Goal: Transaction & Acquisition: Purchase product/service

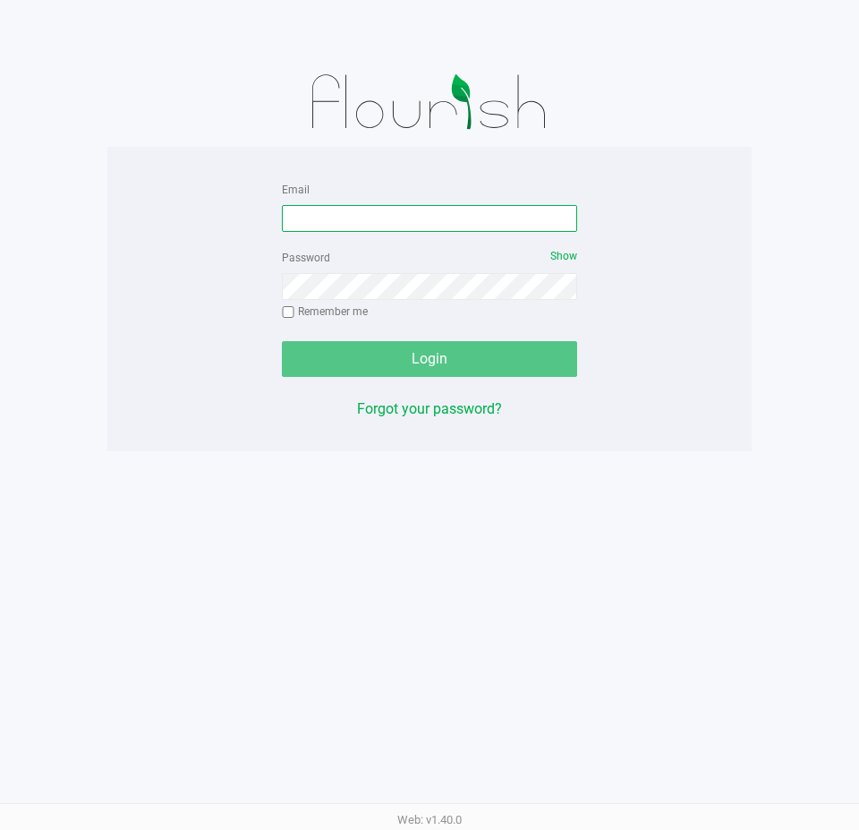
click at [418, 213] on input "Email" at bounding box center [429, 218] width 295 height 27
type input "[EMAIL_ADDRESS][DOMAIN_NAME]"
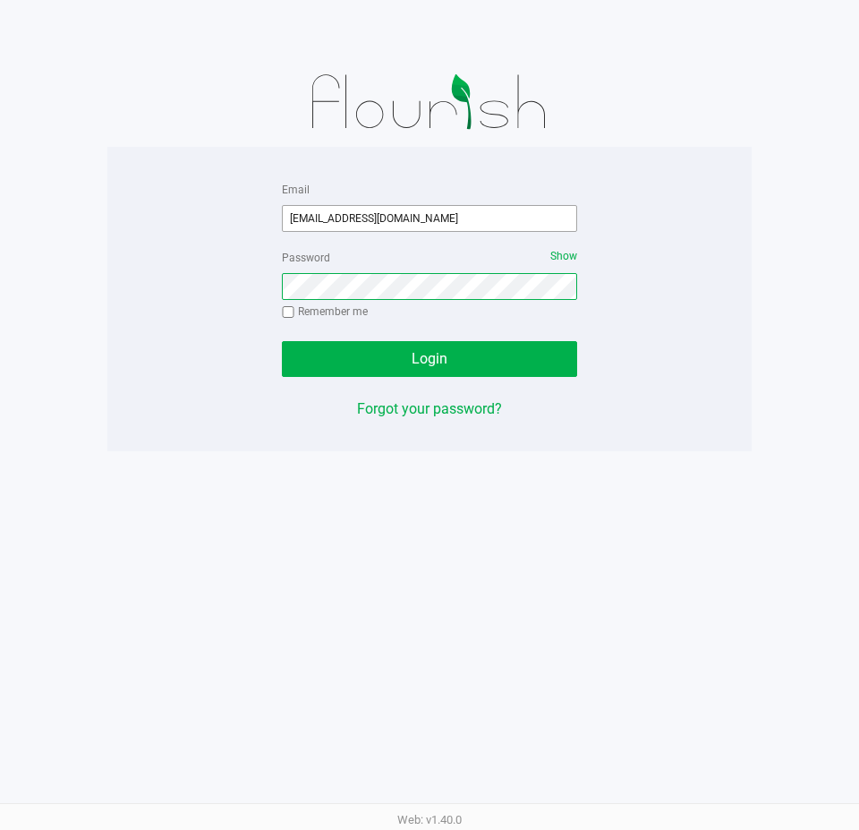
click at [282, 341] on button "Login" at bounding box center [429, 359] width 295 height 36
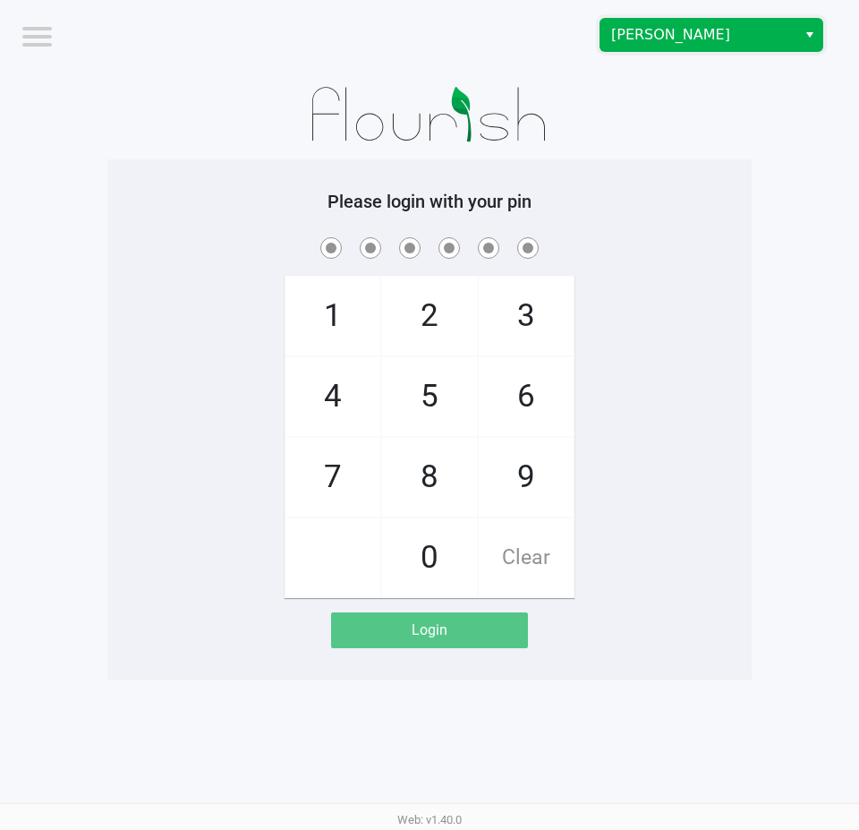
click at [681, 28] on span "[PERSON_NAME]" at bounding box center [698, 34] width 175 height 21
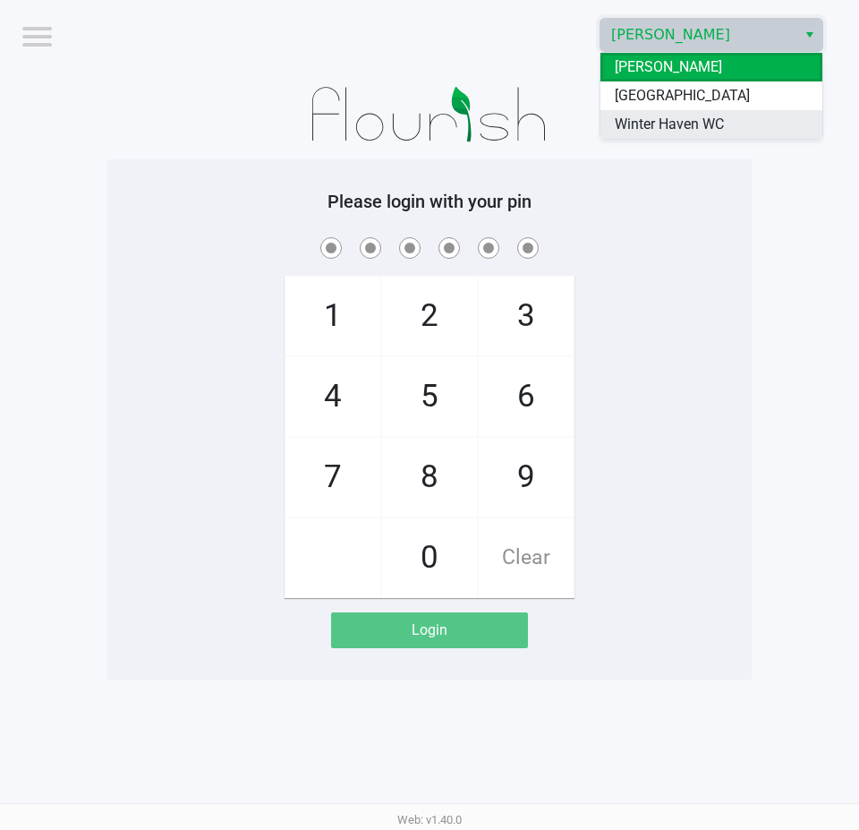
click at [700, 130] on span "Winter Haven WC" at bounding box center [669, 124] width 109 height 21
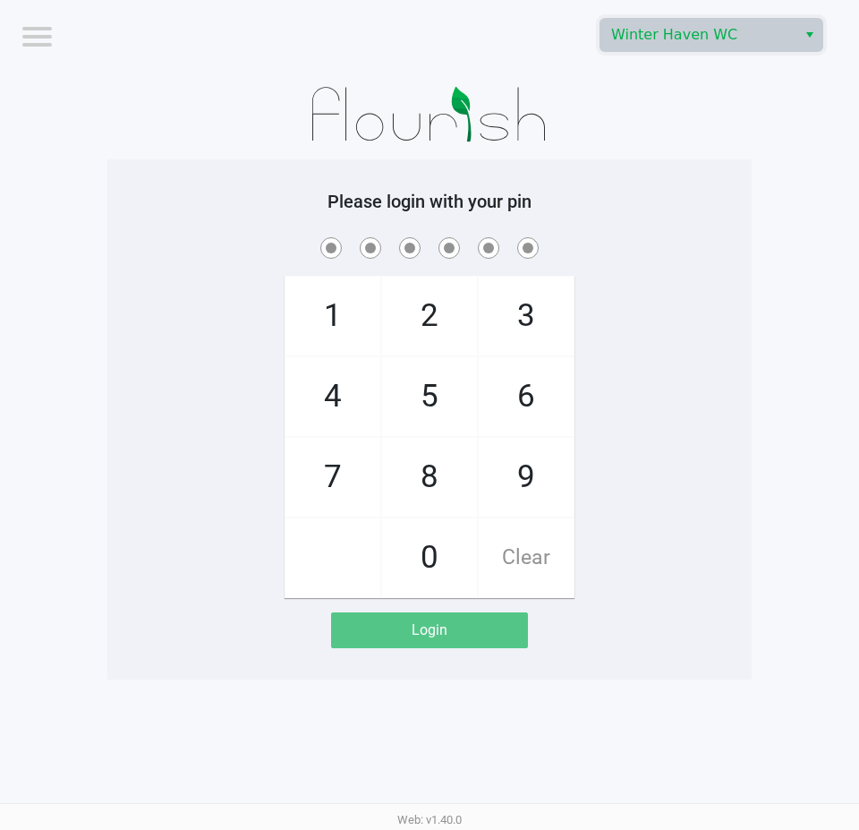
click at [660, 235] on span at bounding box center [430, 248] width 618 height 28
checkbox input "true"
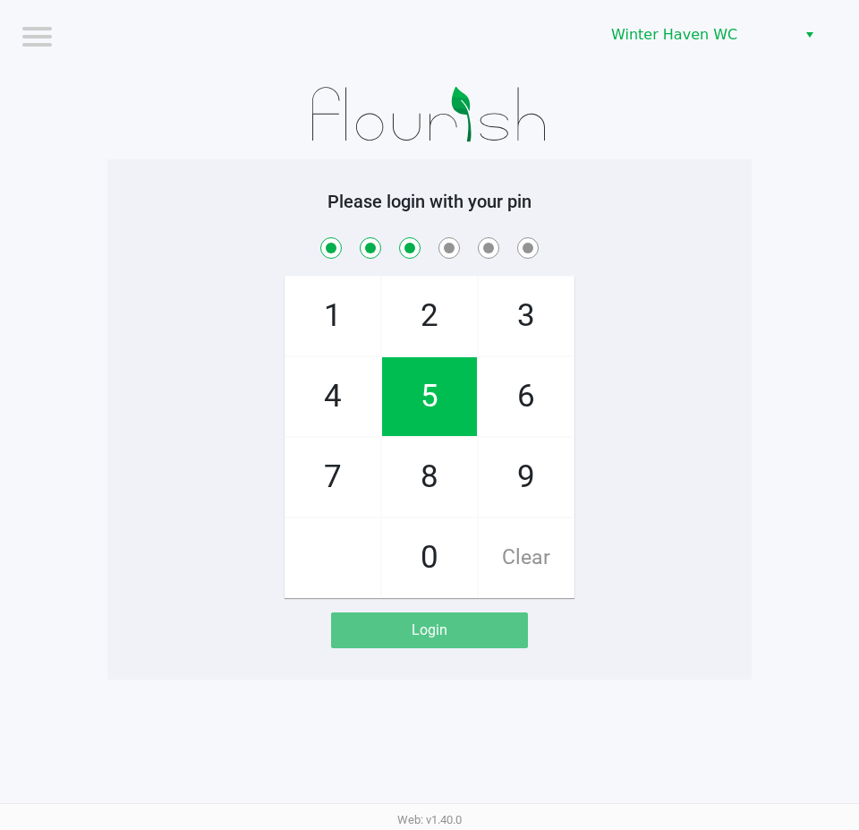
checkbox input "true"
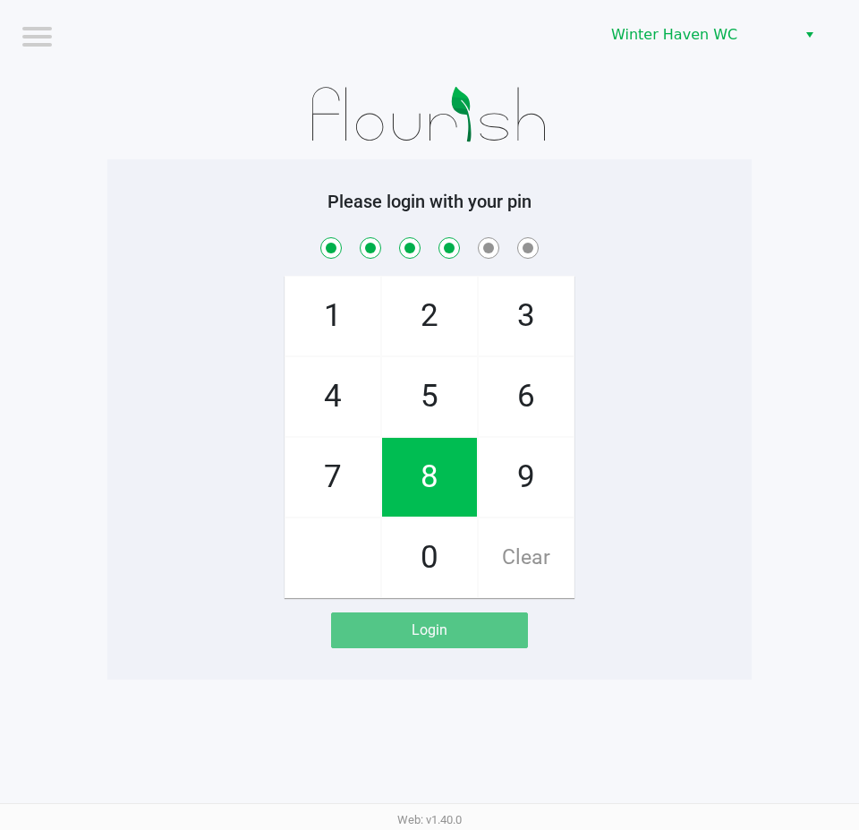
checkbox input "true"
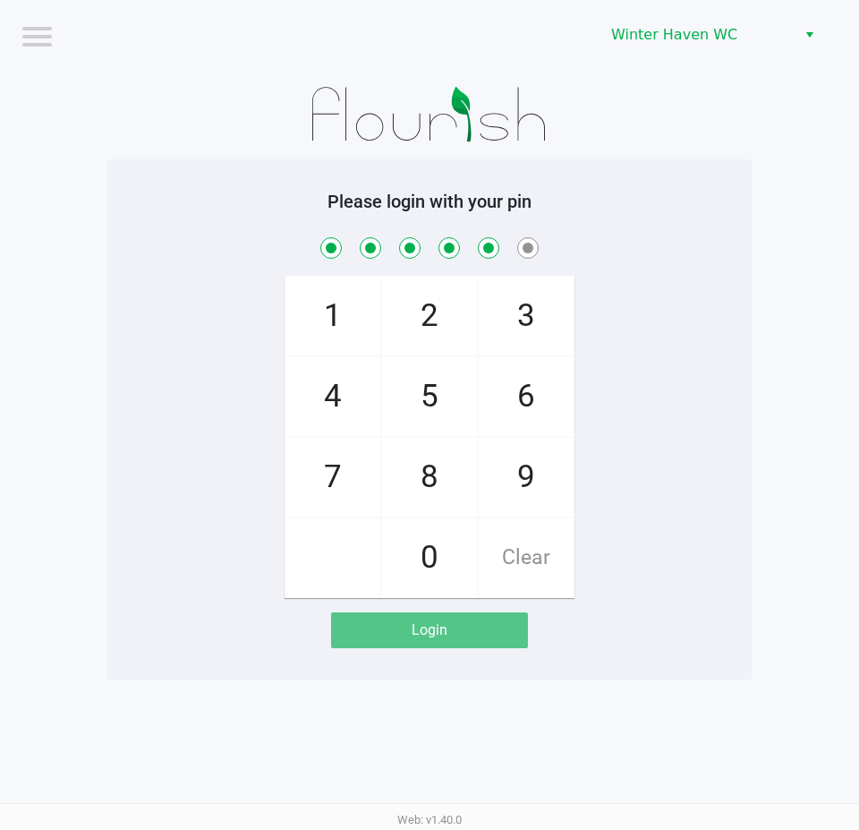
checkbox input "true"
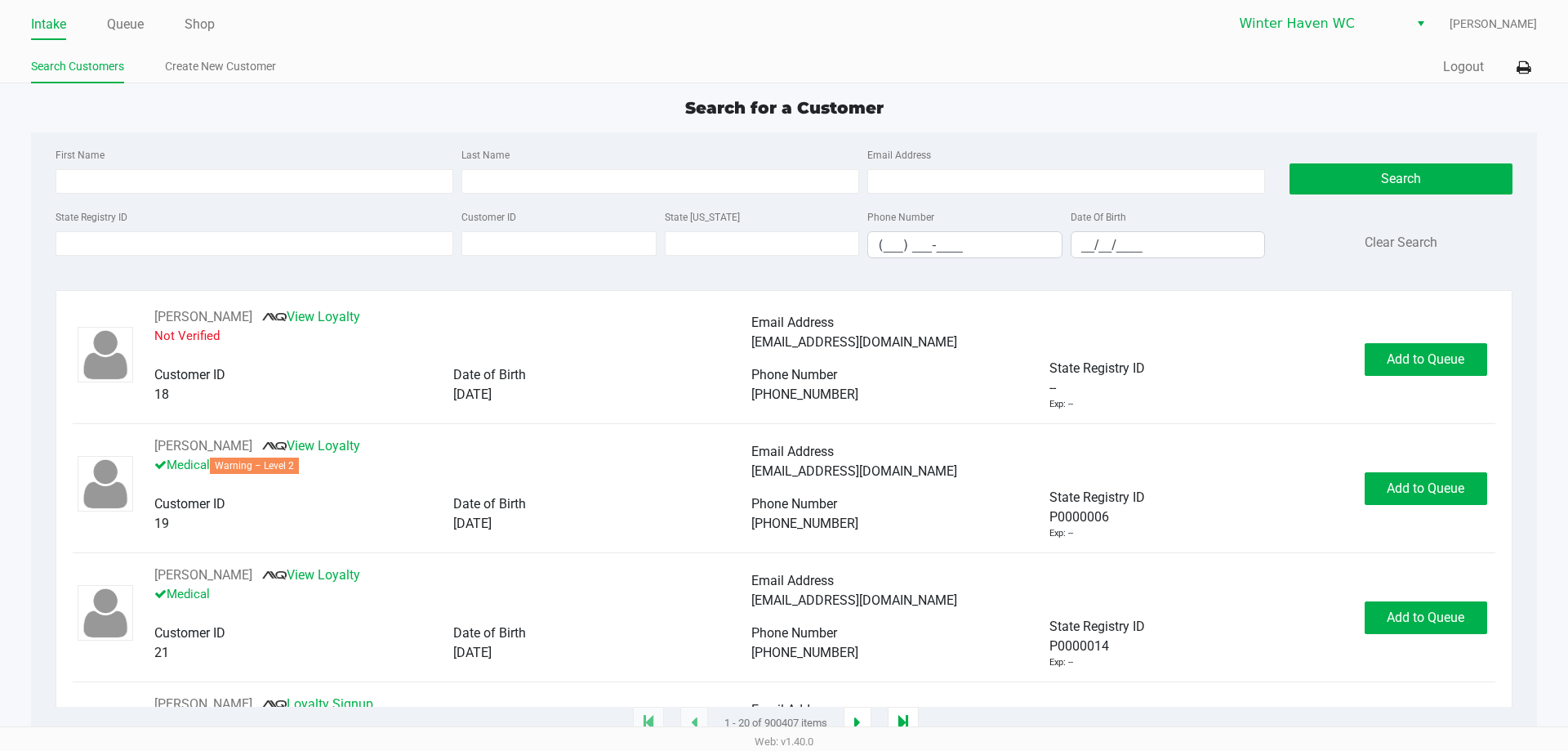
click at [420, 120] on div "Search for a Customer First Name Last Name Email Address State Registry ID Cust…" at bounding box center [784, 410] width 1506 height 628
type input "EDHILMARIE"
type input "[PERSON_NAME]"
type input "[DATE]"
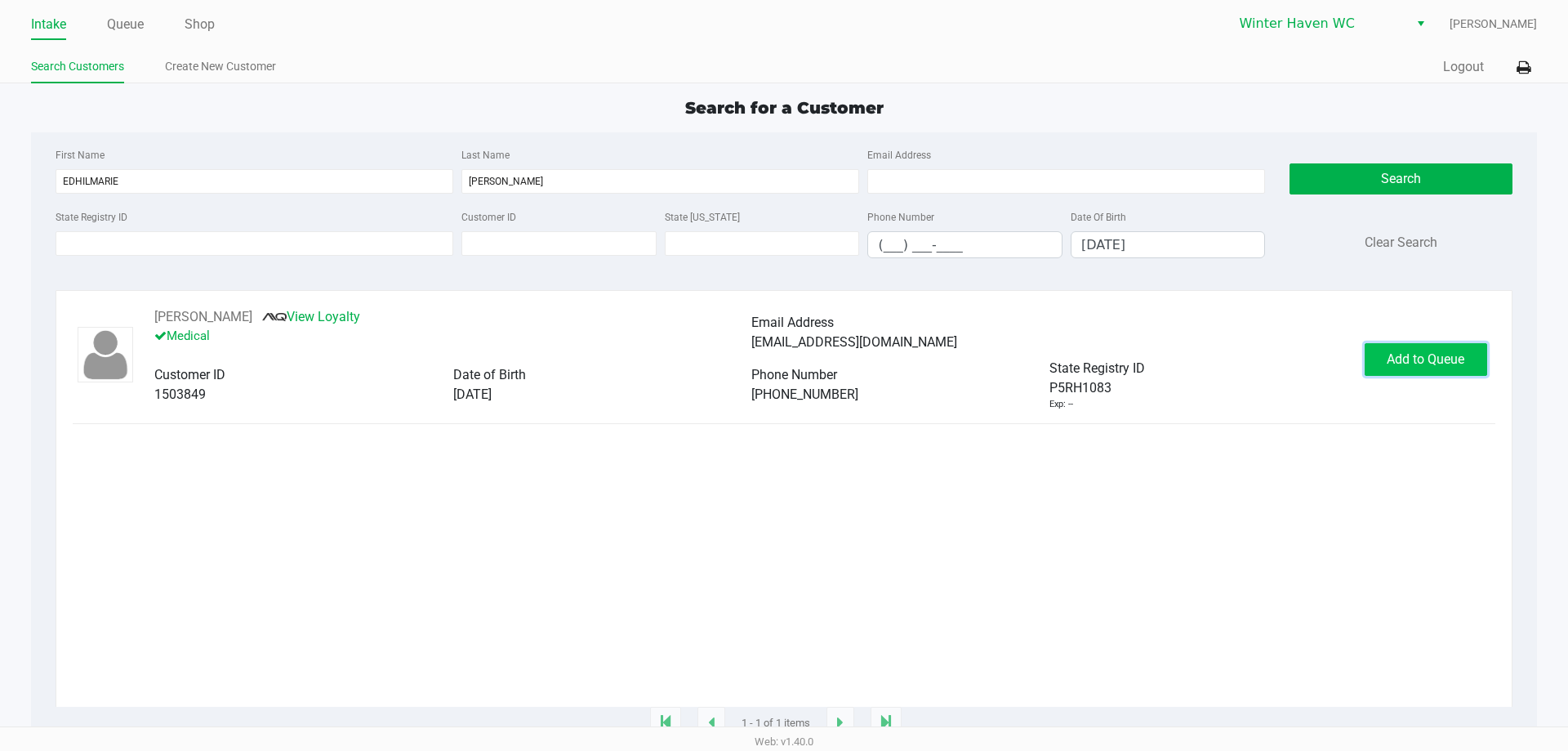
click at [1405, 361] on span "Add to Queue" at bounding box center [1426, 359] width 78 height 16
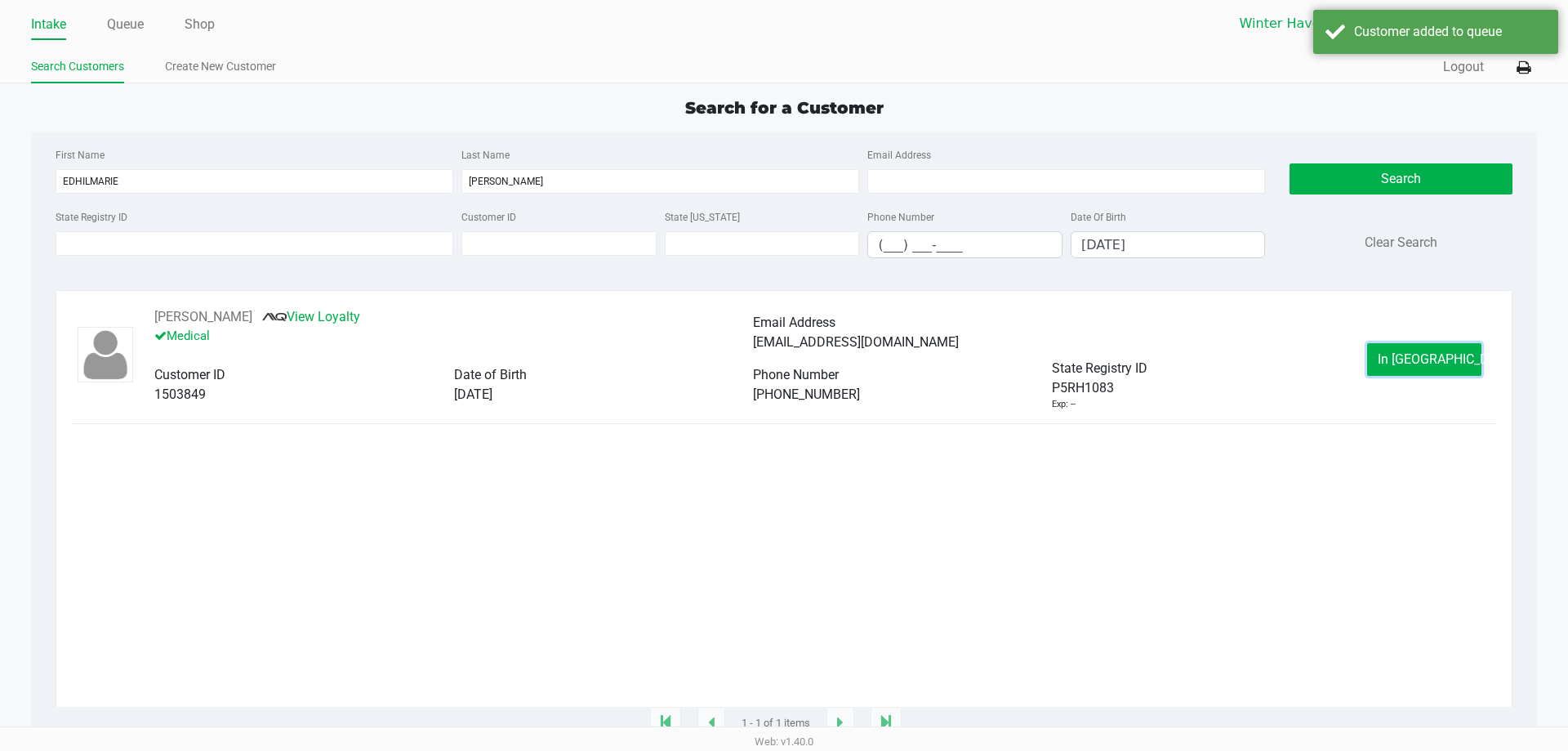
click at [1444, 358] on span "In [GEOGRAPHIC_DATA]" at bounding box center [1447, 359] width 137 height 16
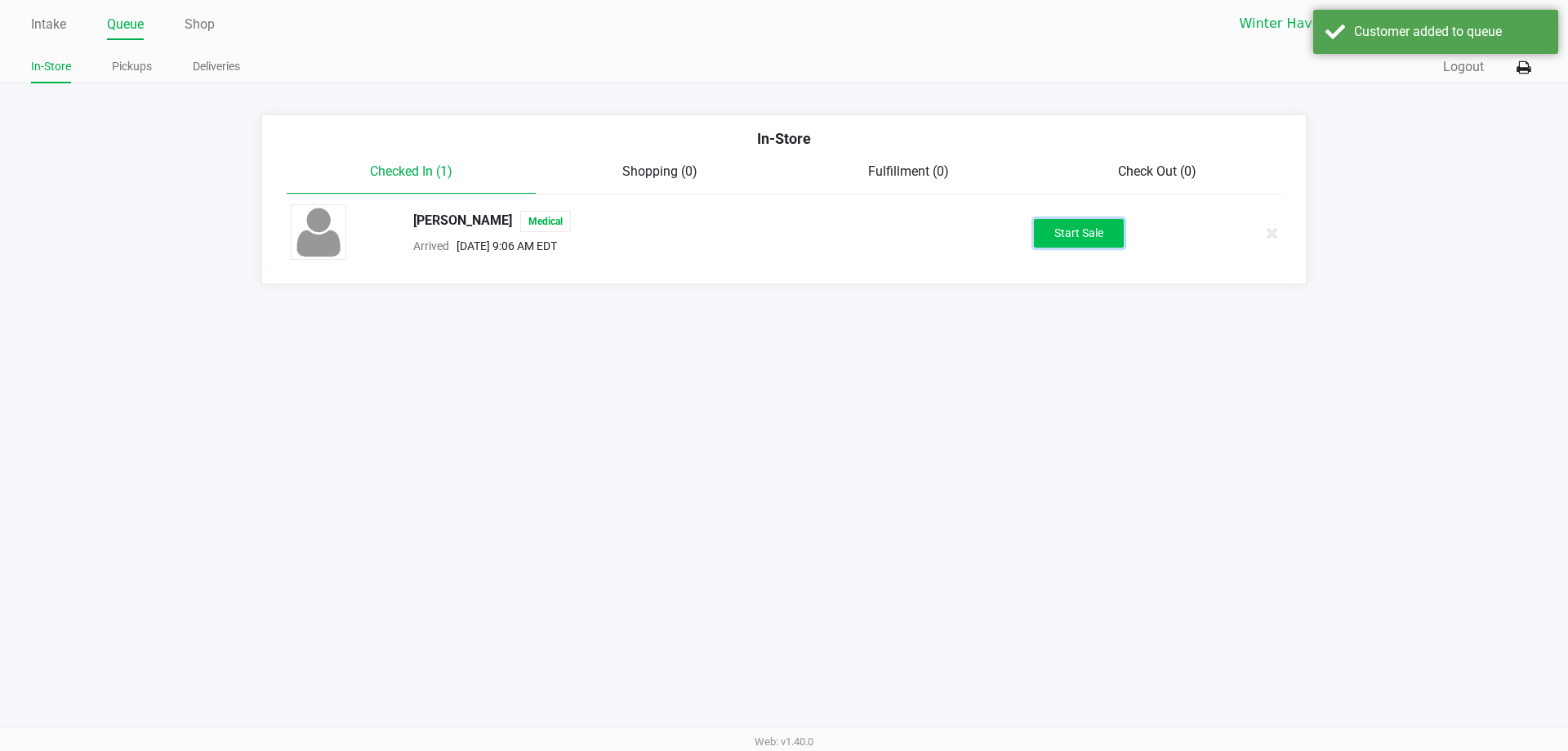
click at [1106, 222] on button "Start Sale" at bounding box center [1079, 233] width 89 height 28
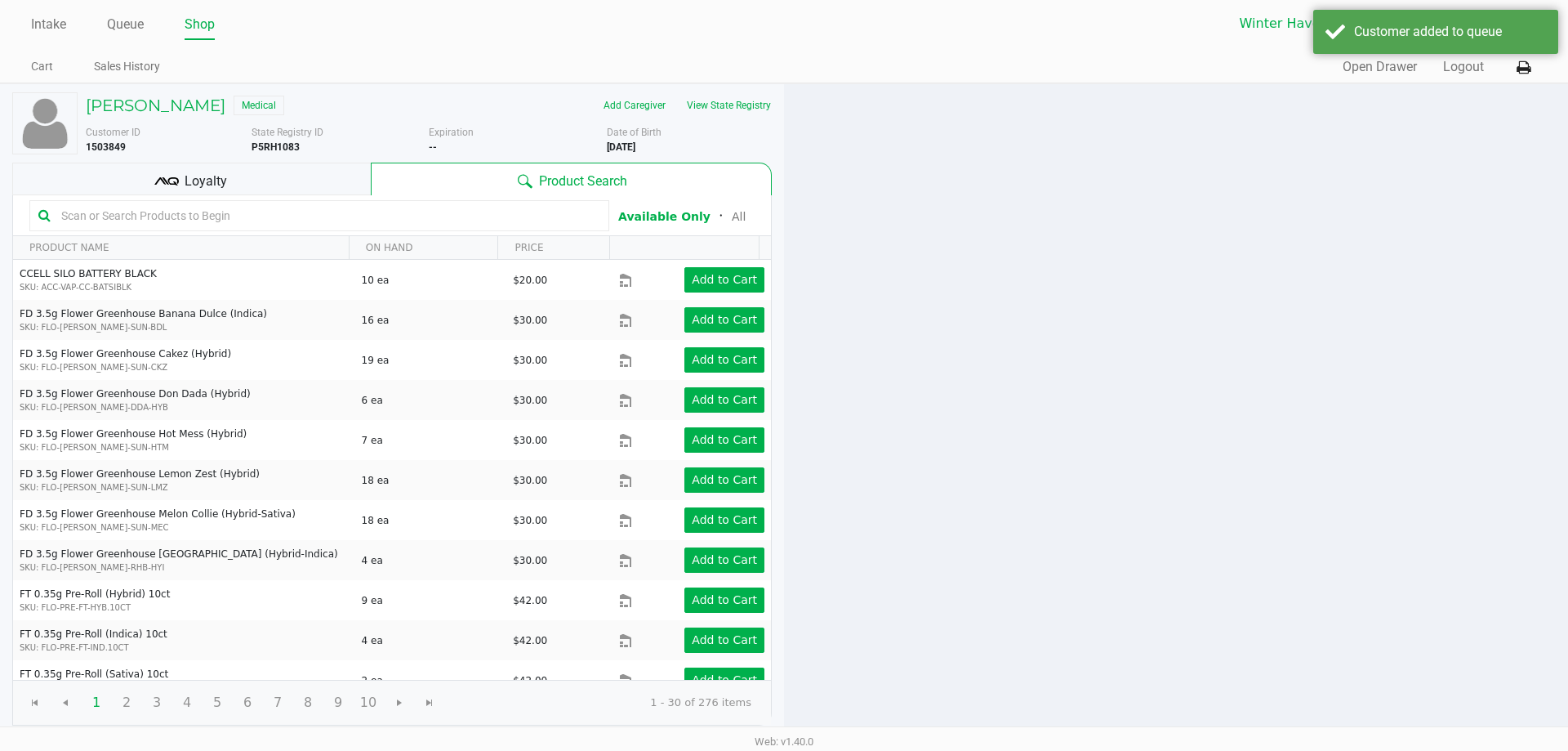
click at [250, 188] on div "Loyalty" at bounding box center [191, 179] width 359 height 33
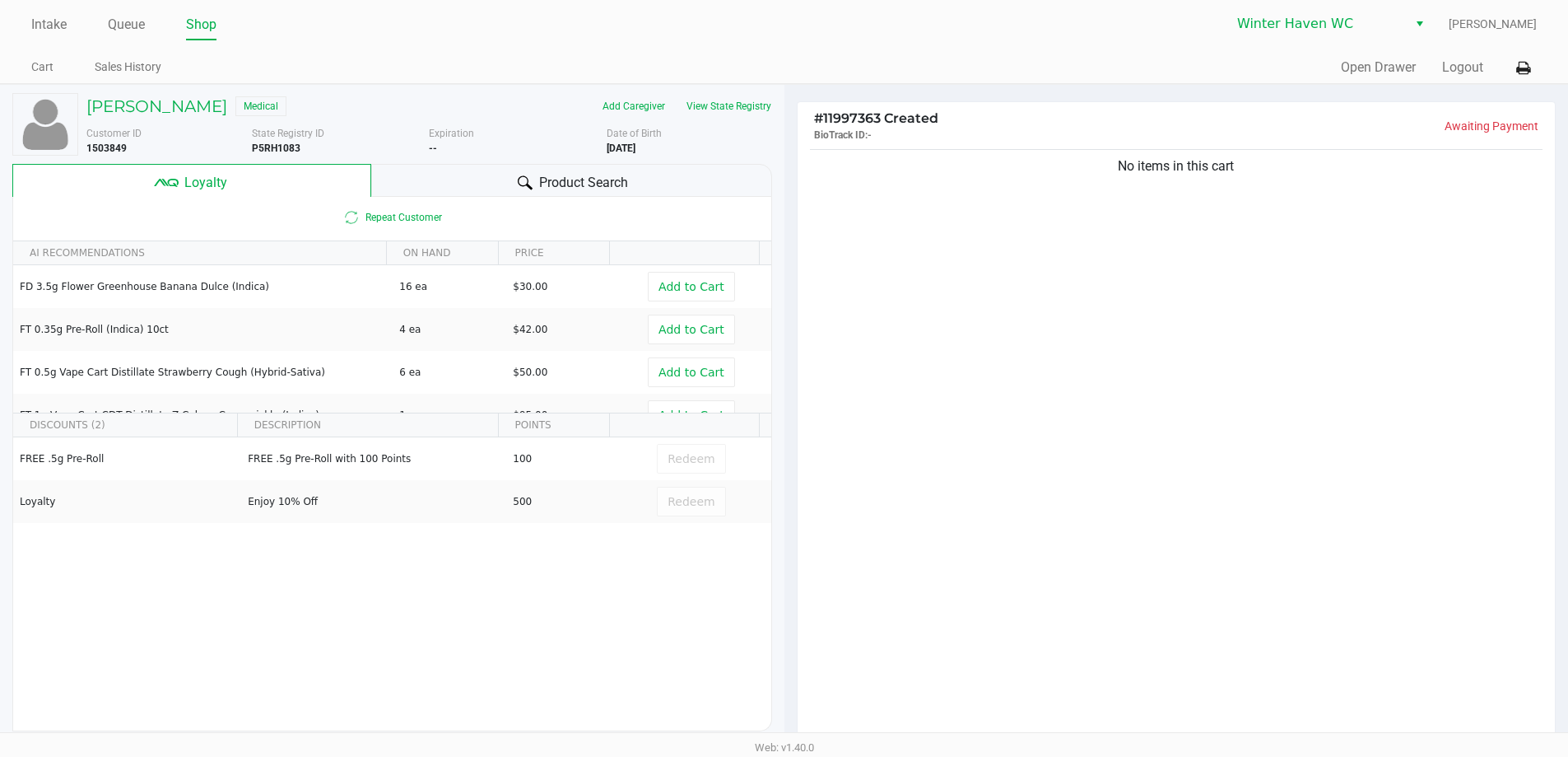
click at [466, 189] on div "Product Search" at bounding box center [572, 180] width 401 height 33
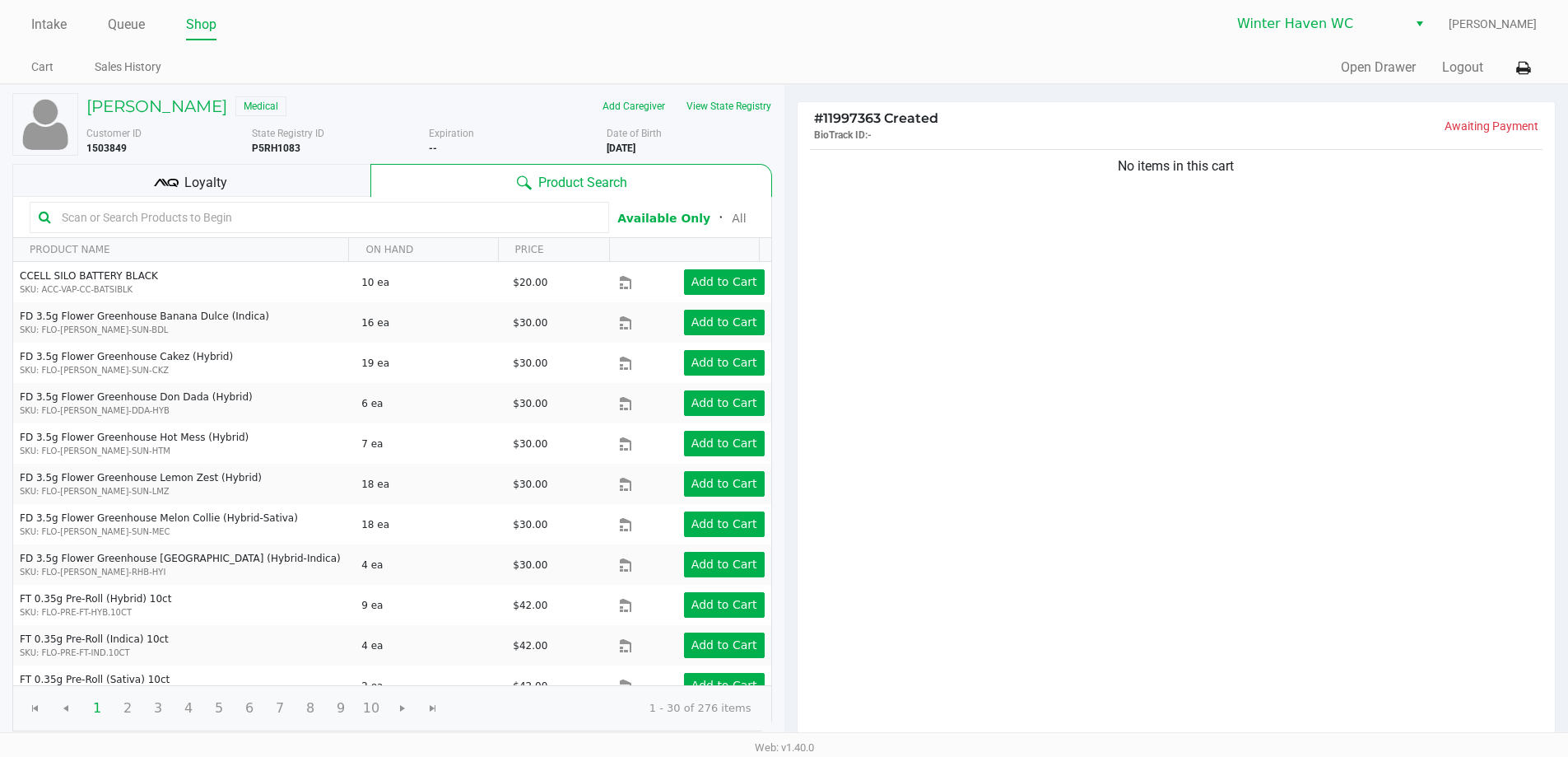
click at [333, 192] on div "Loyalty" at bounding box center [190, 180] width 358 height 33
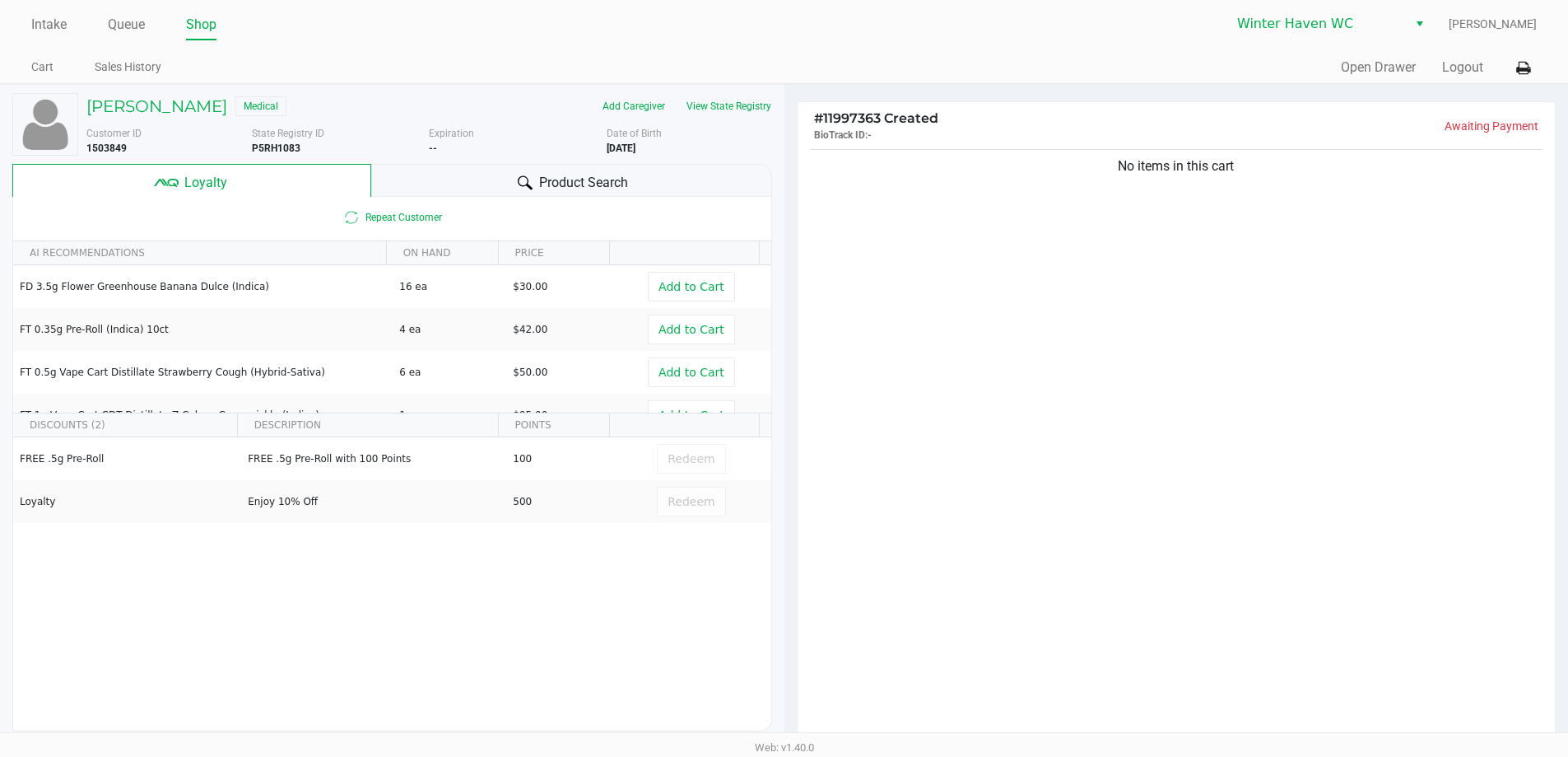
click at [470, 197] on div "Product Search" at bounding box center [572, 180] width 401 height 33
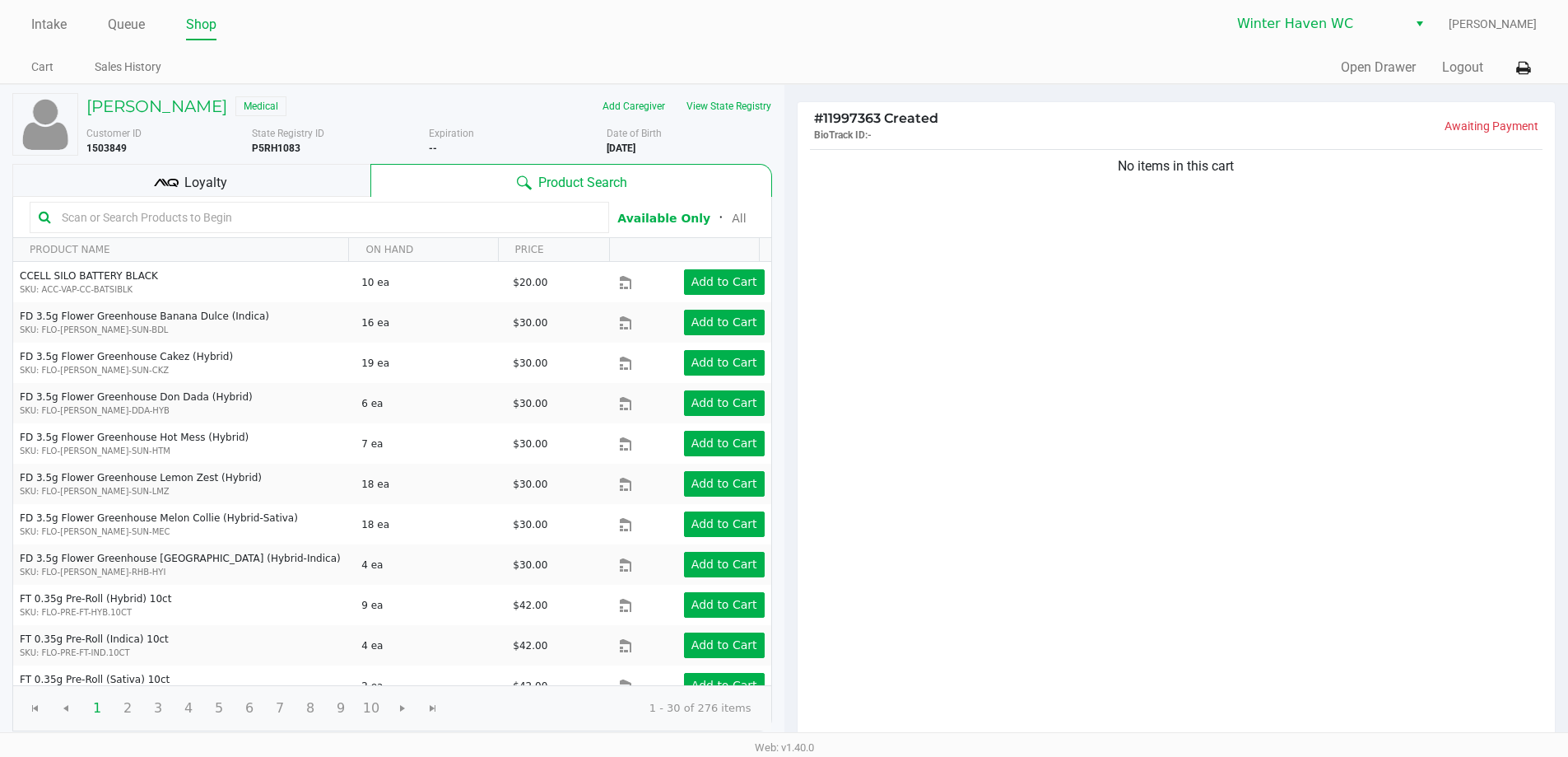
click at [414, 229] on input "text" at bounding box center [327, 217] width 545 height 25
click at [300, 194] on div "Loyalty" at bounding box center [190, 180] width 358 height 33
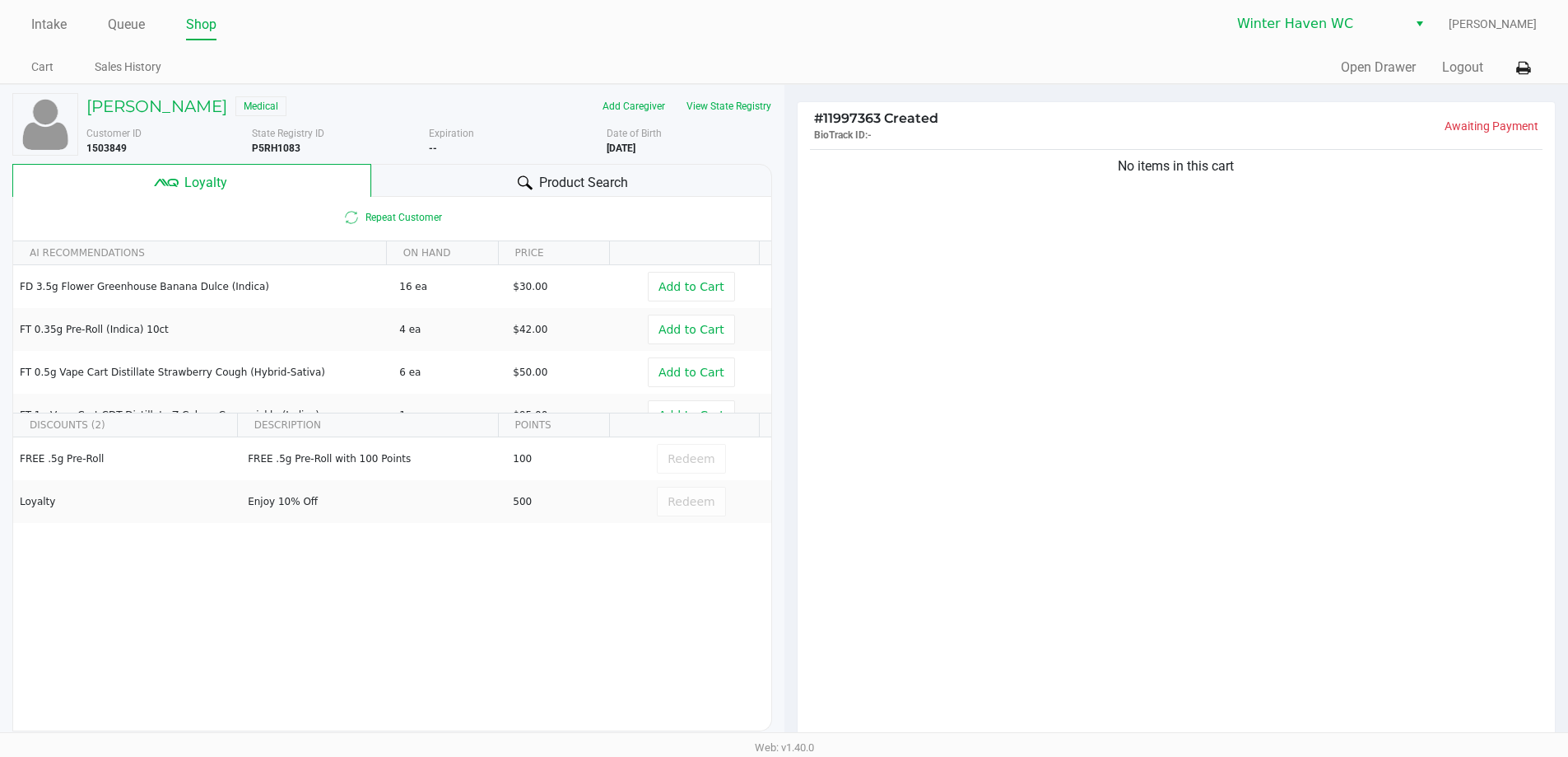
click at [479, 192] on div "Product Search" at bounding box center [572, 180] width 401 height 33
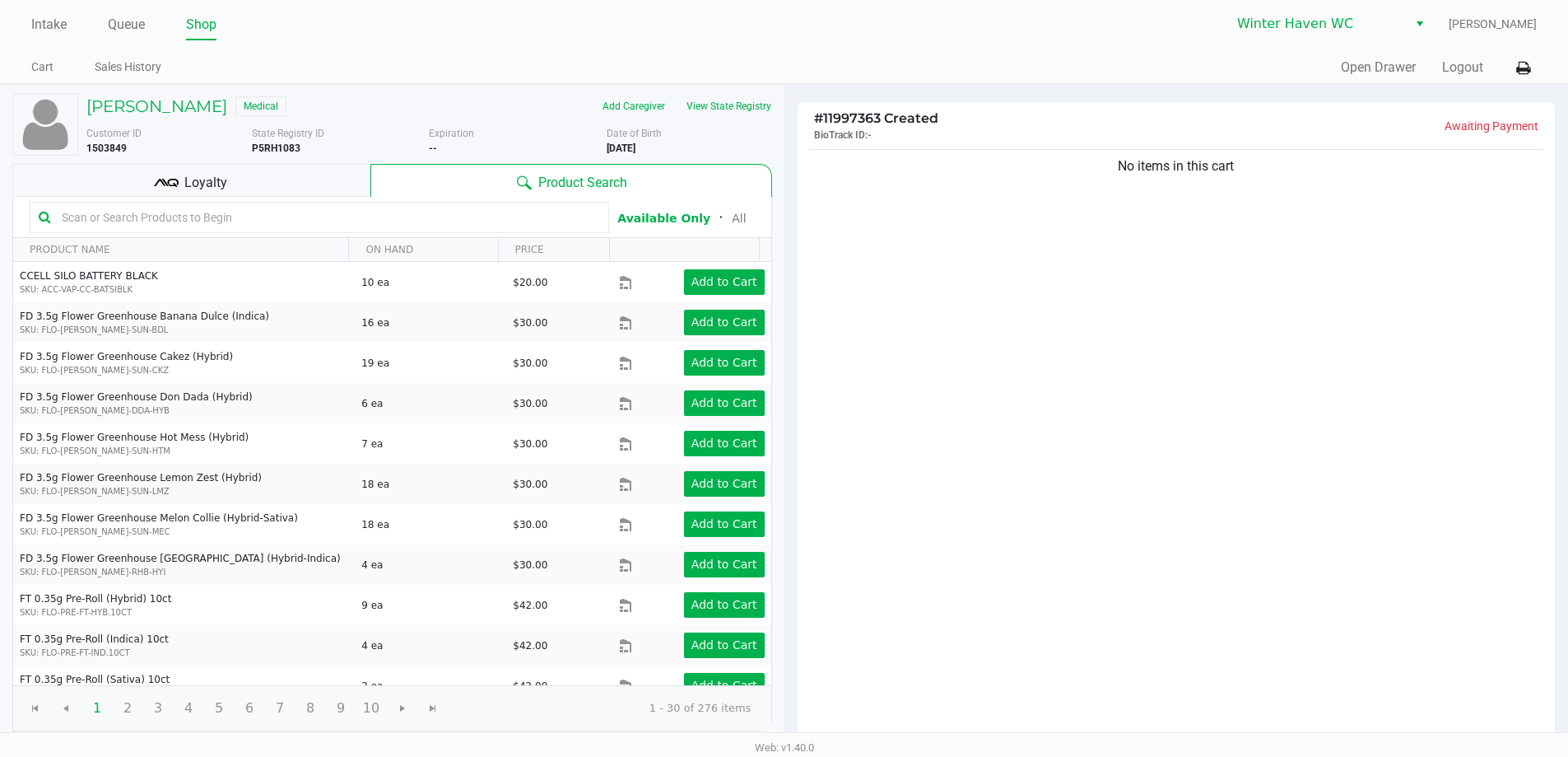
click at [372, 230] on input "text" at bounding box center [327, 217] width 545 height 25
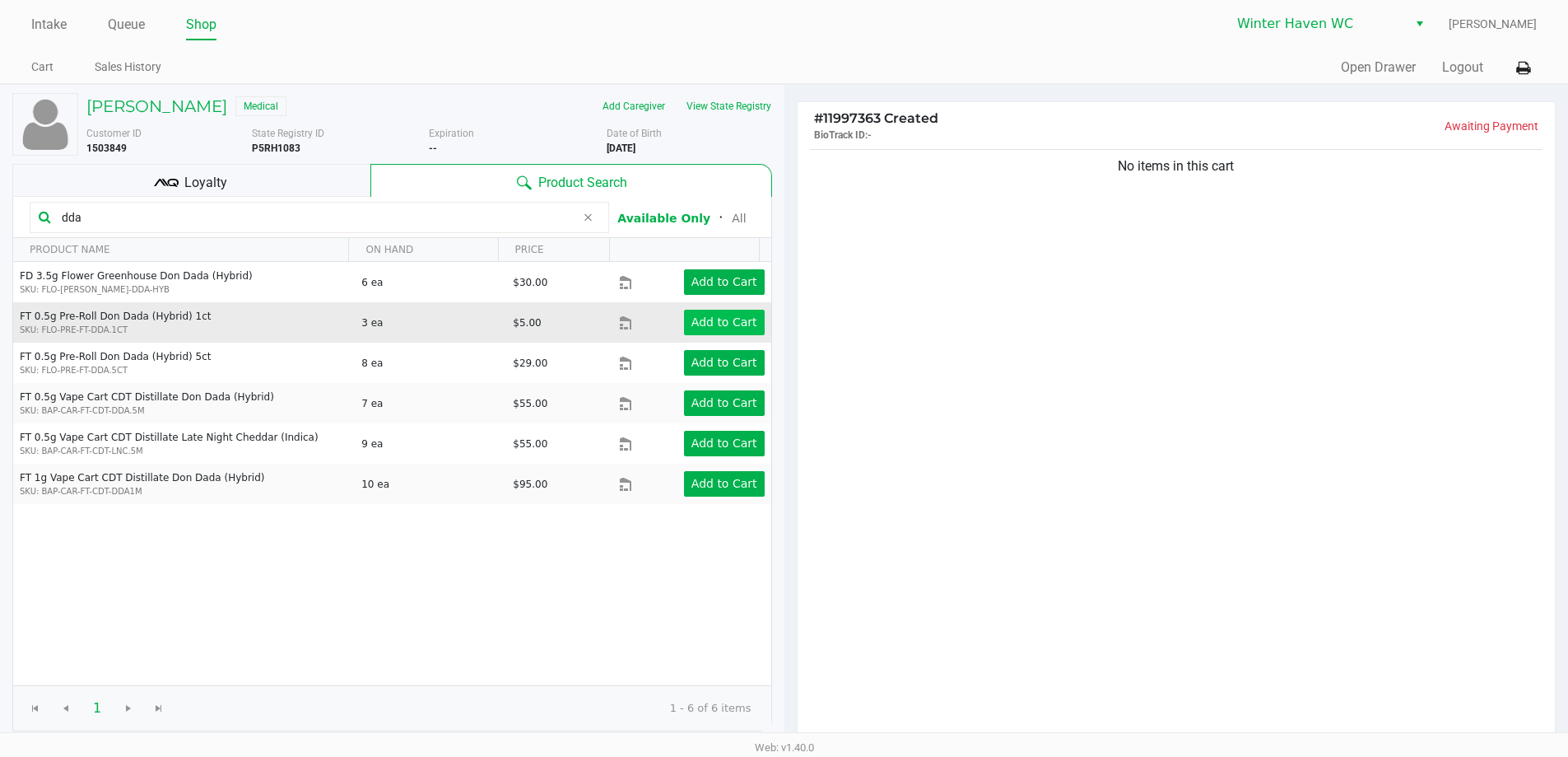
type input "dda"
click at [717, 328] on app-button-loader "Add to Cart" at bounding box center [725, 322] width 66 height 13
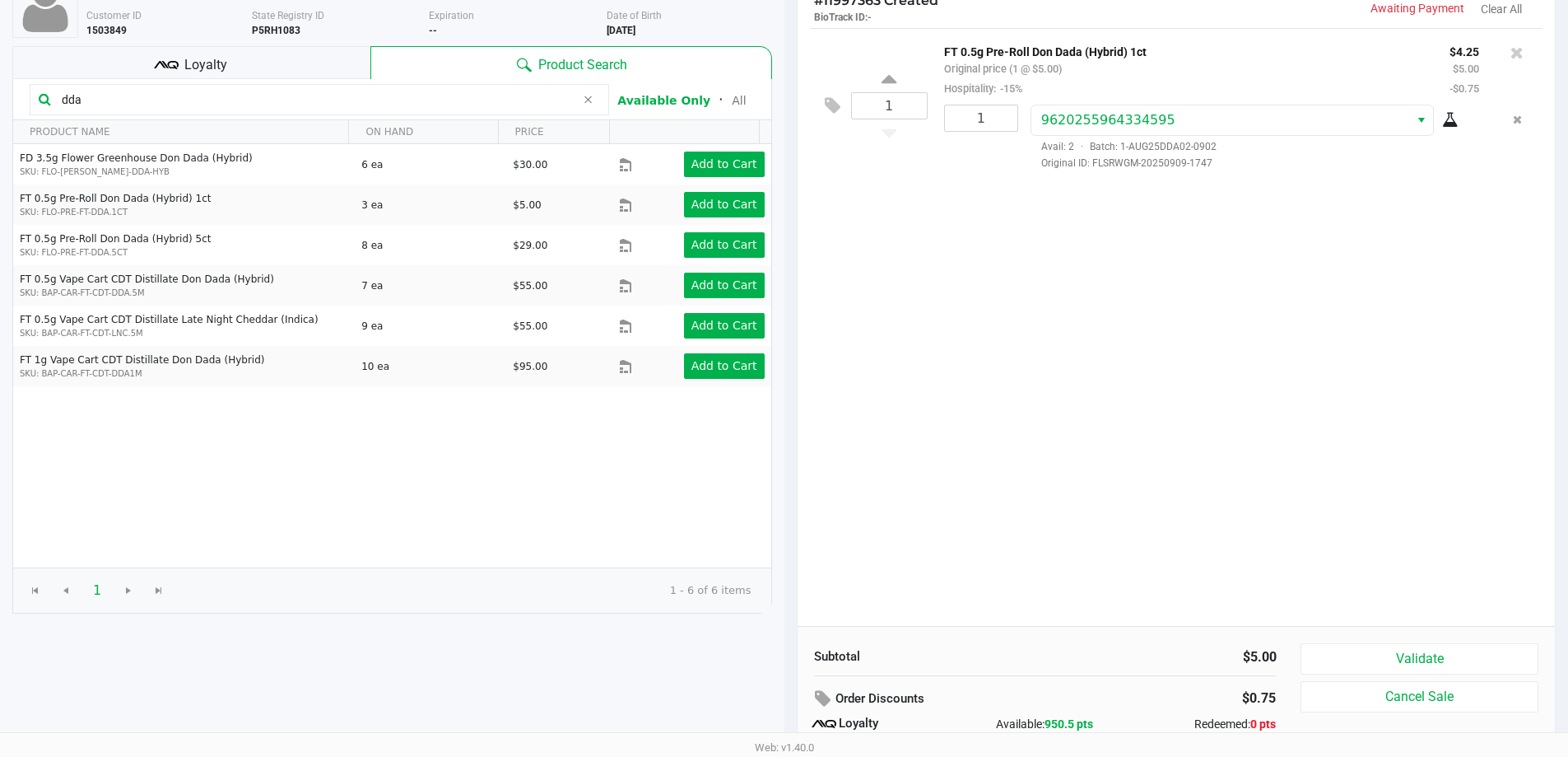
scroll to position [189, 0]
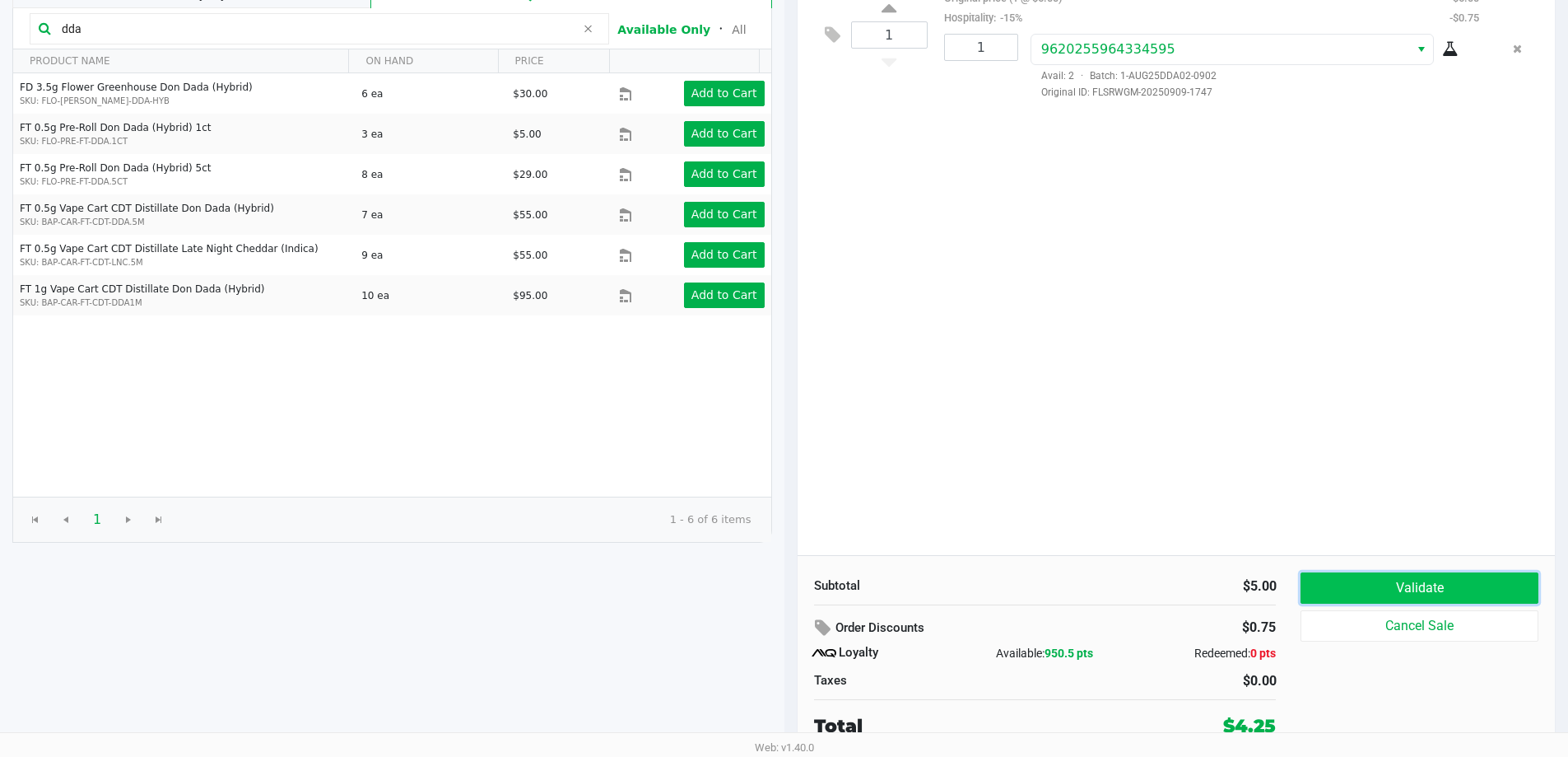
click at [1424, 589] on button "Validate" at bounding box center [1419, 588] width 237 height 31
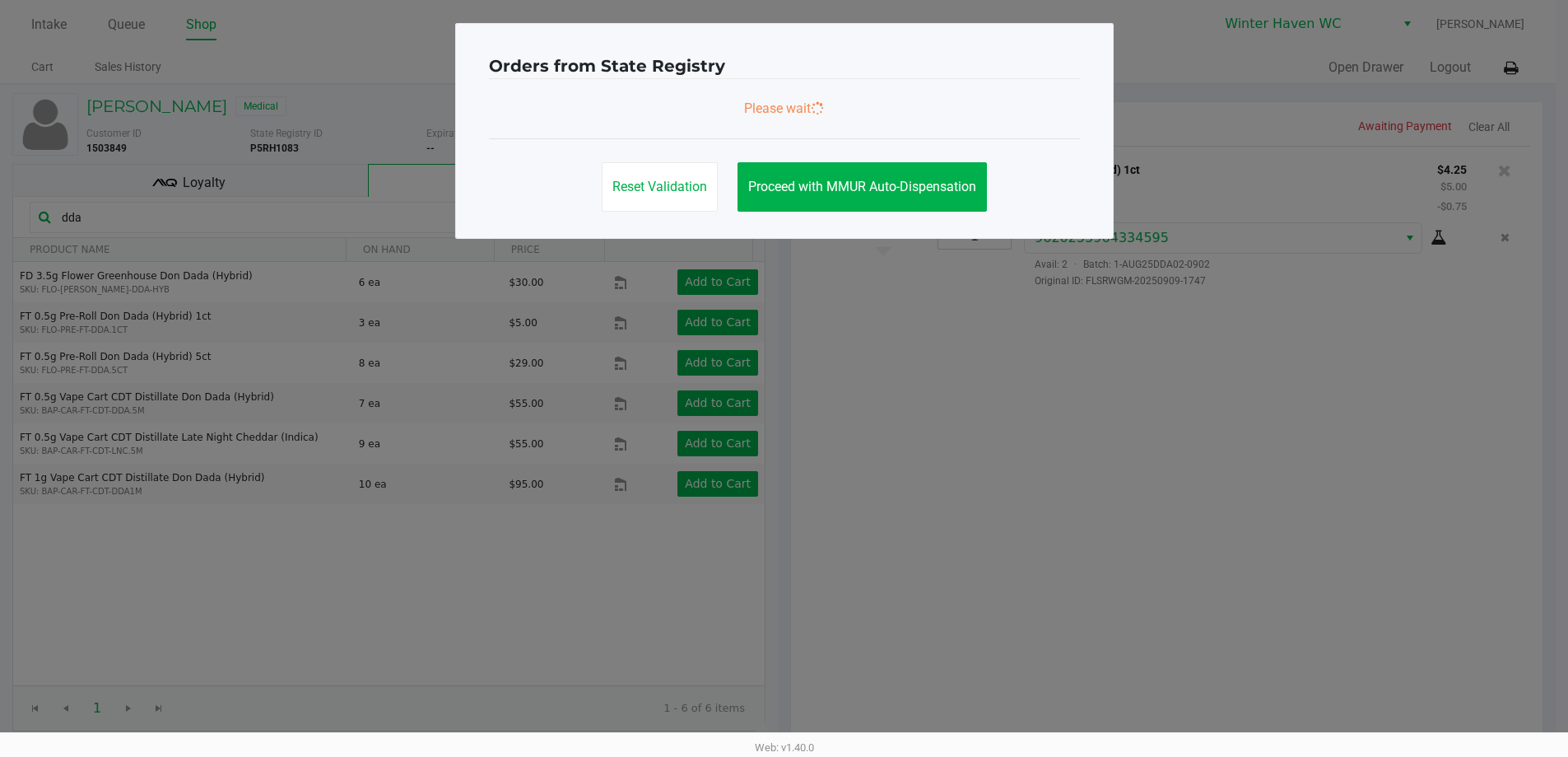
scroll to position [0, 0]
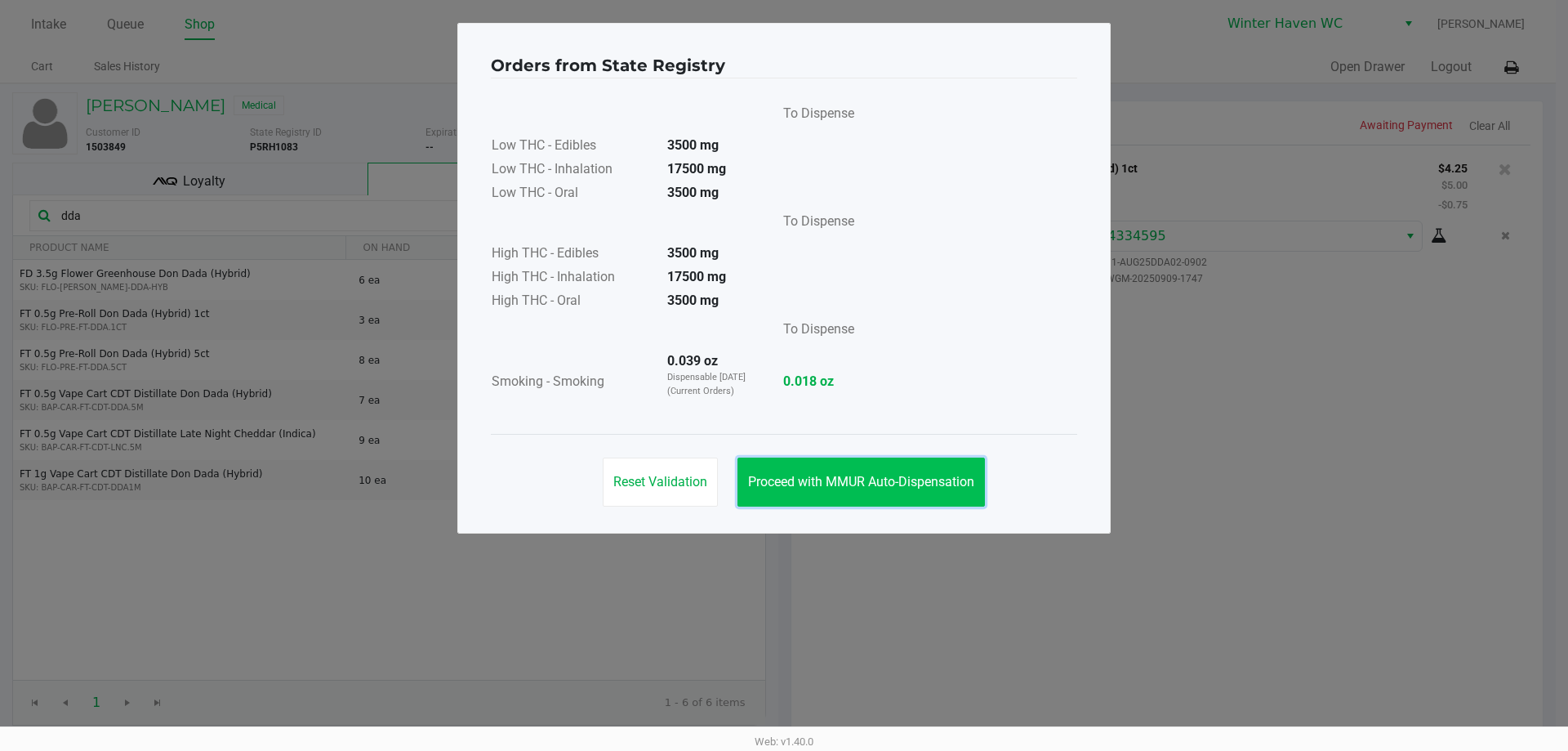
click at [956, 483] on span "Proceed with MMUR Auto-Dispensation" at bounding box center [862, 481] width 226 height 16
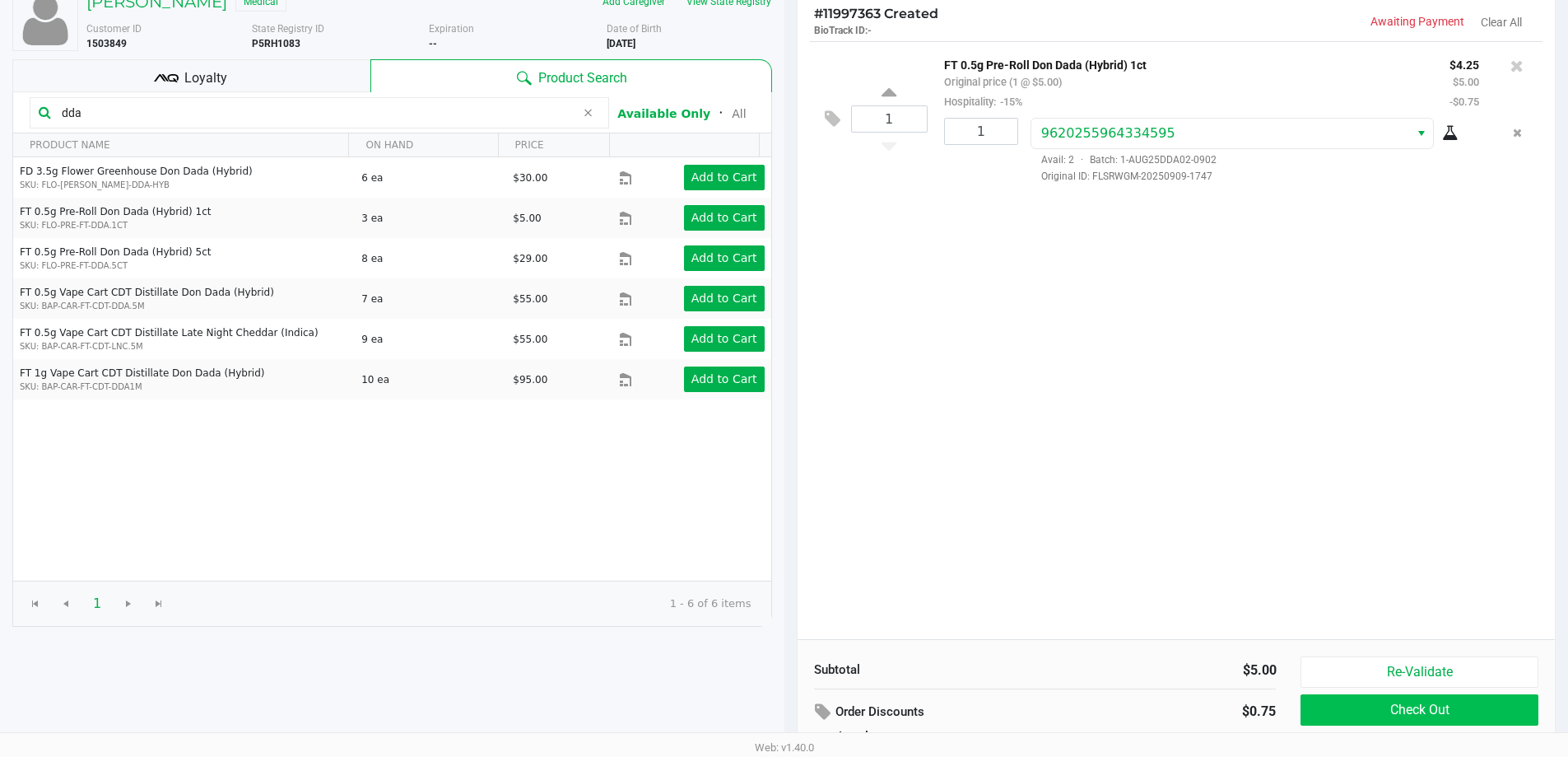
scroll to position [189, 0]
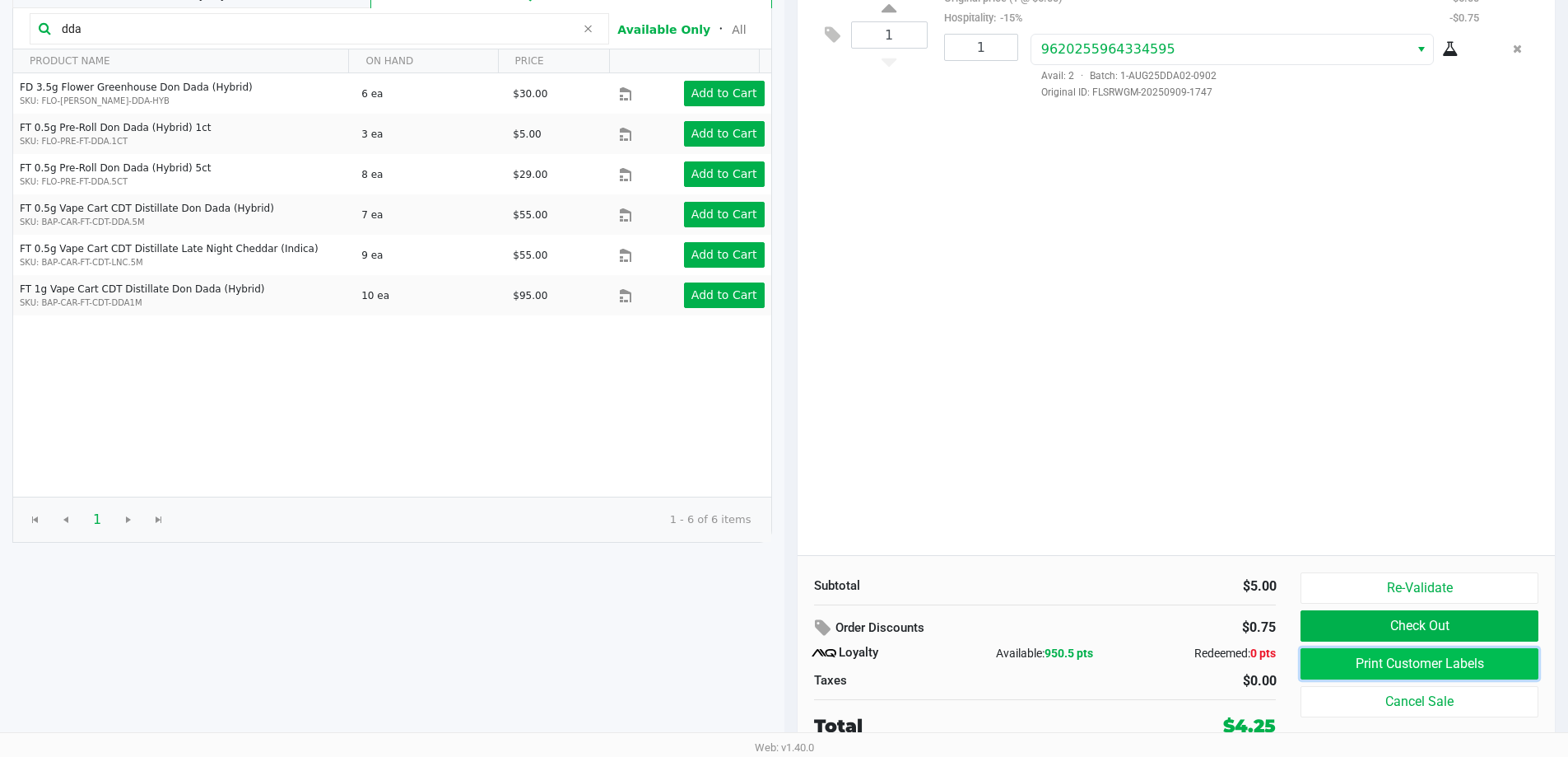
click at [1462, 655] on button "Print Customer Labels" at bounding box center [1419, 663] width 237 height 31
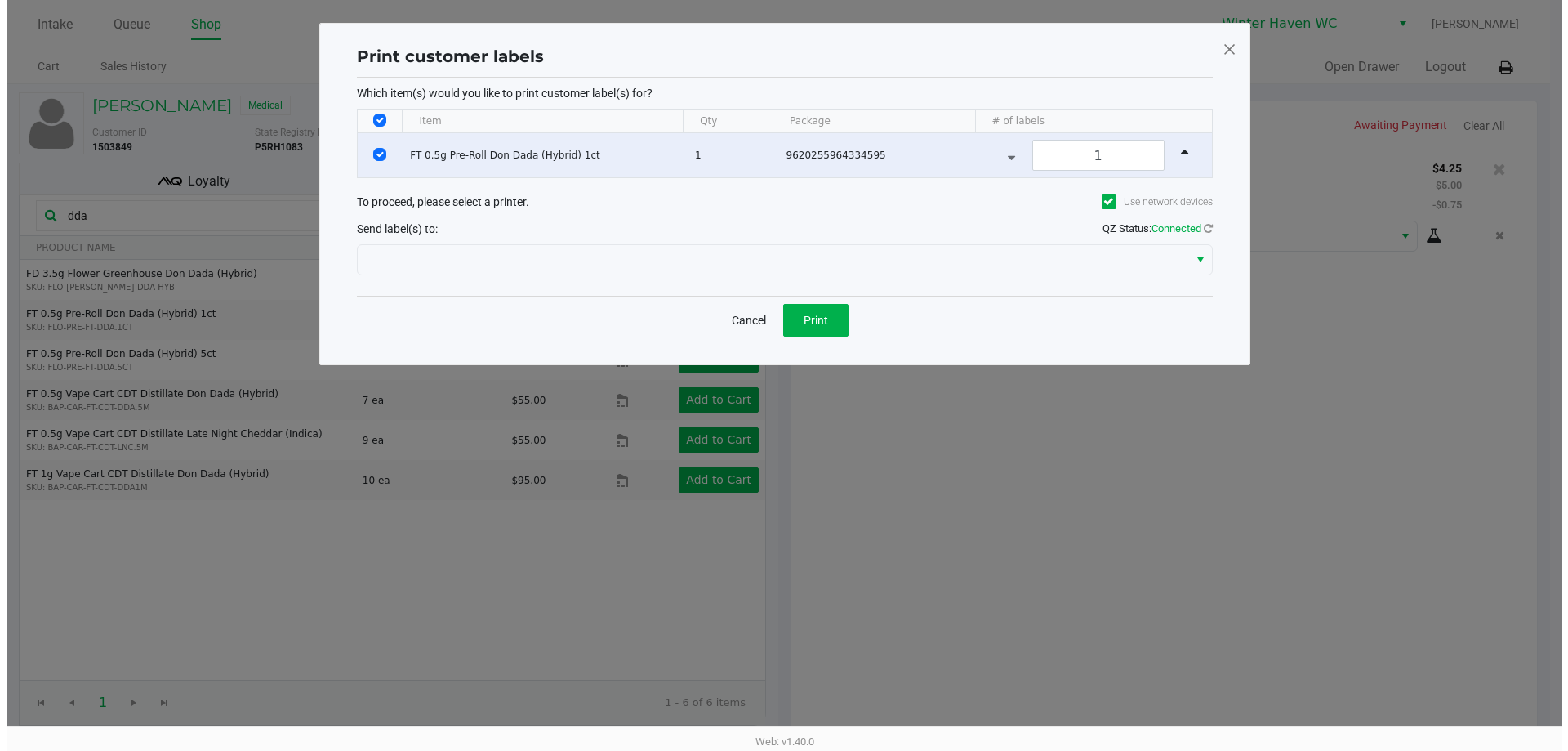
scroll to position [0, 0]
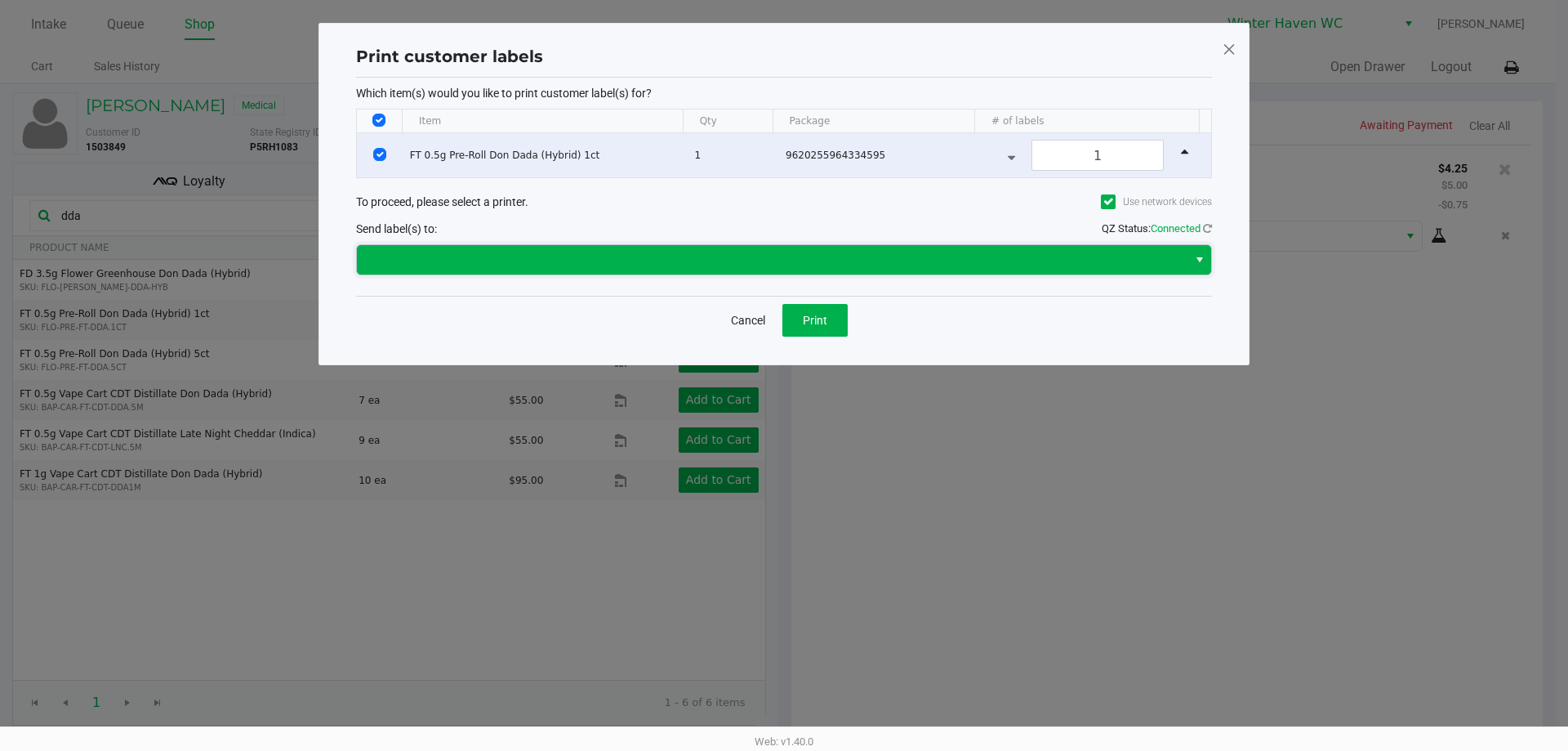
click at [852, 258] on span at bounding box center [772, 259] width 811 height 19
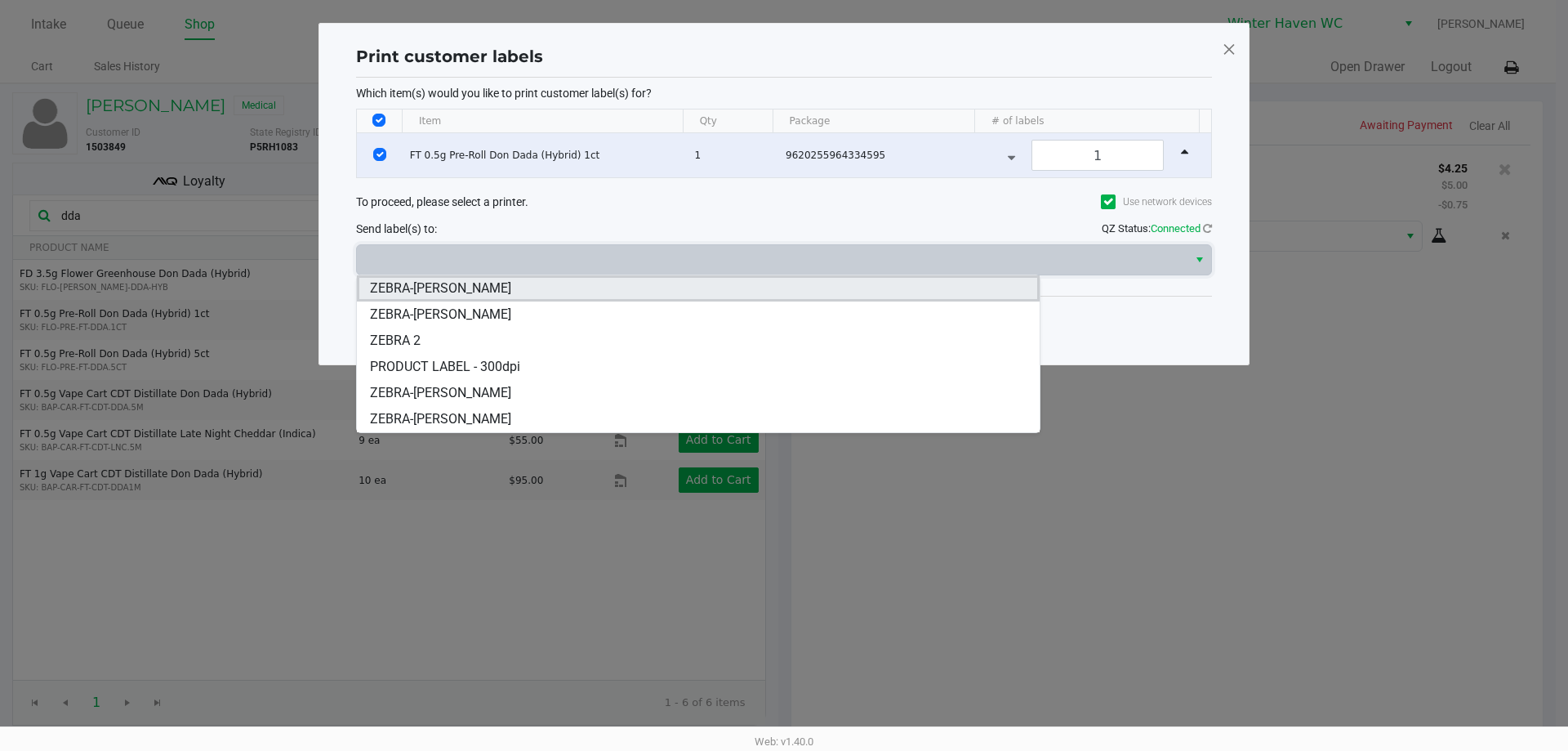
click at [522, 294] on li "ZEBRA-[PERSON_NAME]" at bounding box center [698, 288] width 683 height 26
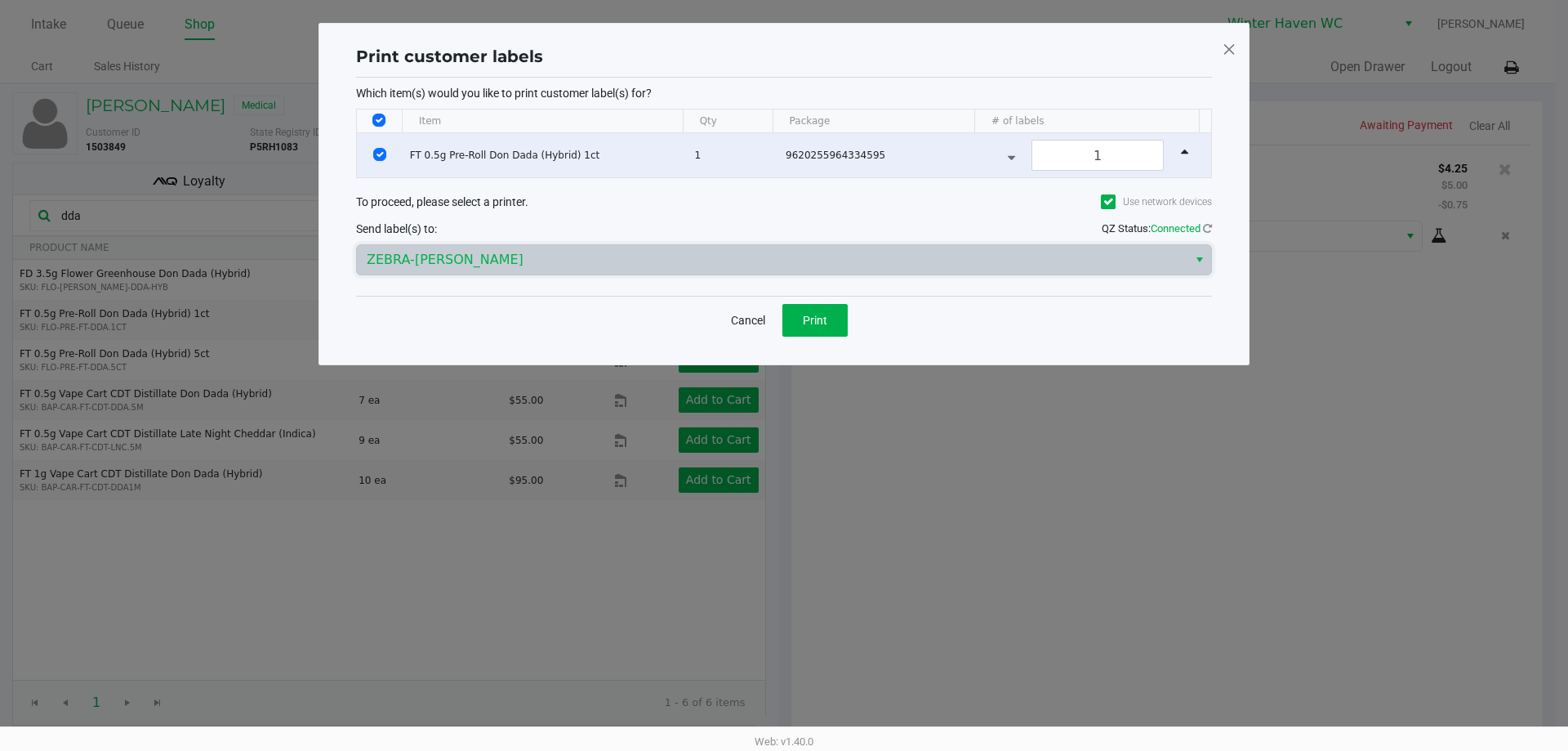
drag, startPoint x: 577, startPoint y: 328, endPoint x: 930, endPoint y: 354, distance: 354.0
click at [581, 329] on div "Cancel Print" at bounding box center [784, 319] width 856 height 48
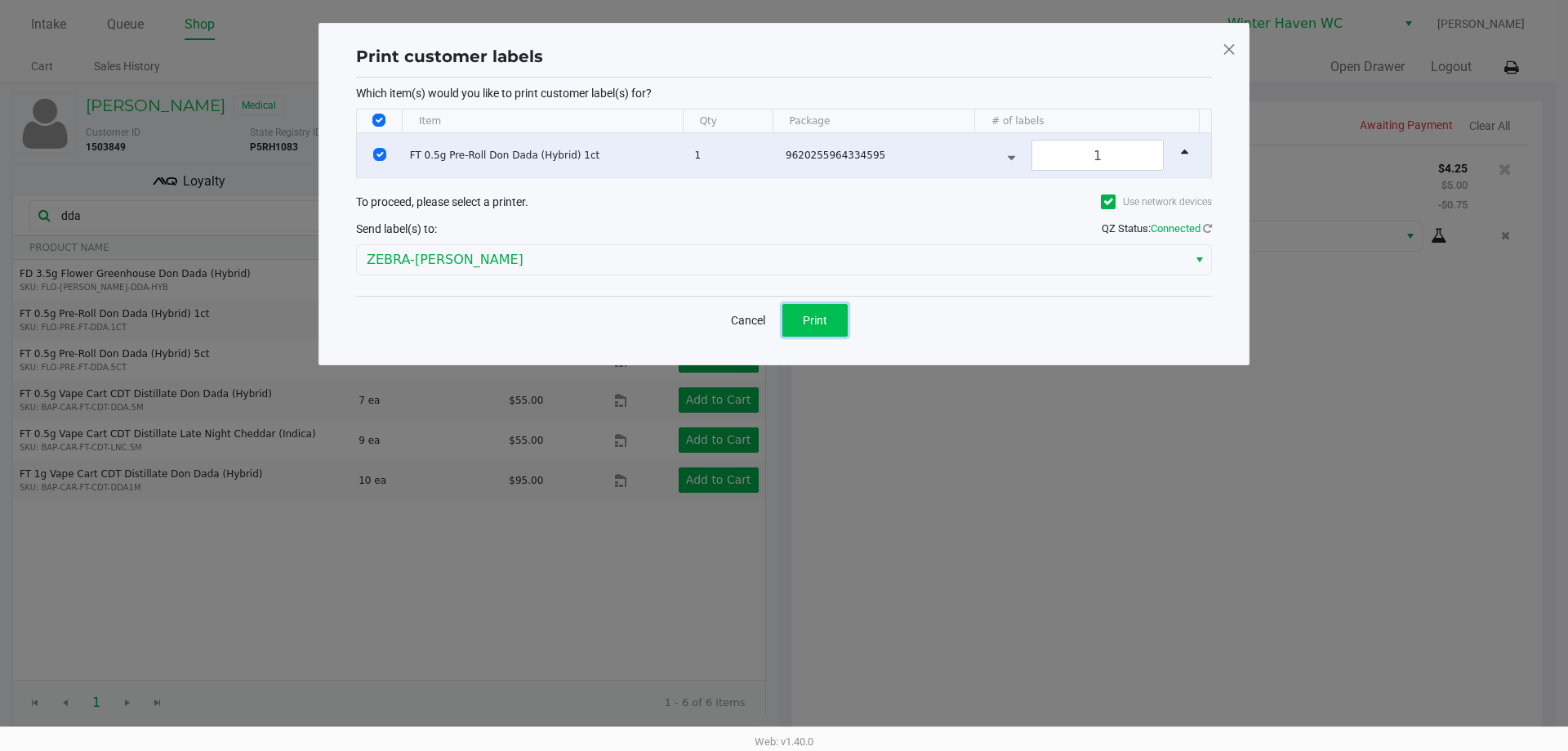
click at [840, 313] on button "Print" at bounding box center [815, 320] width 66 height 33
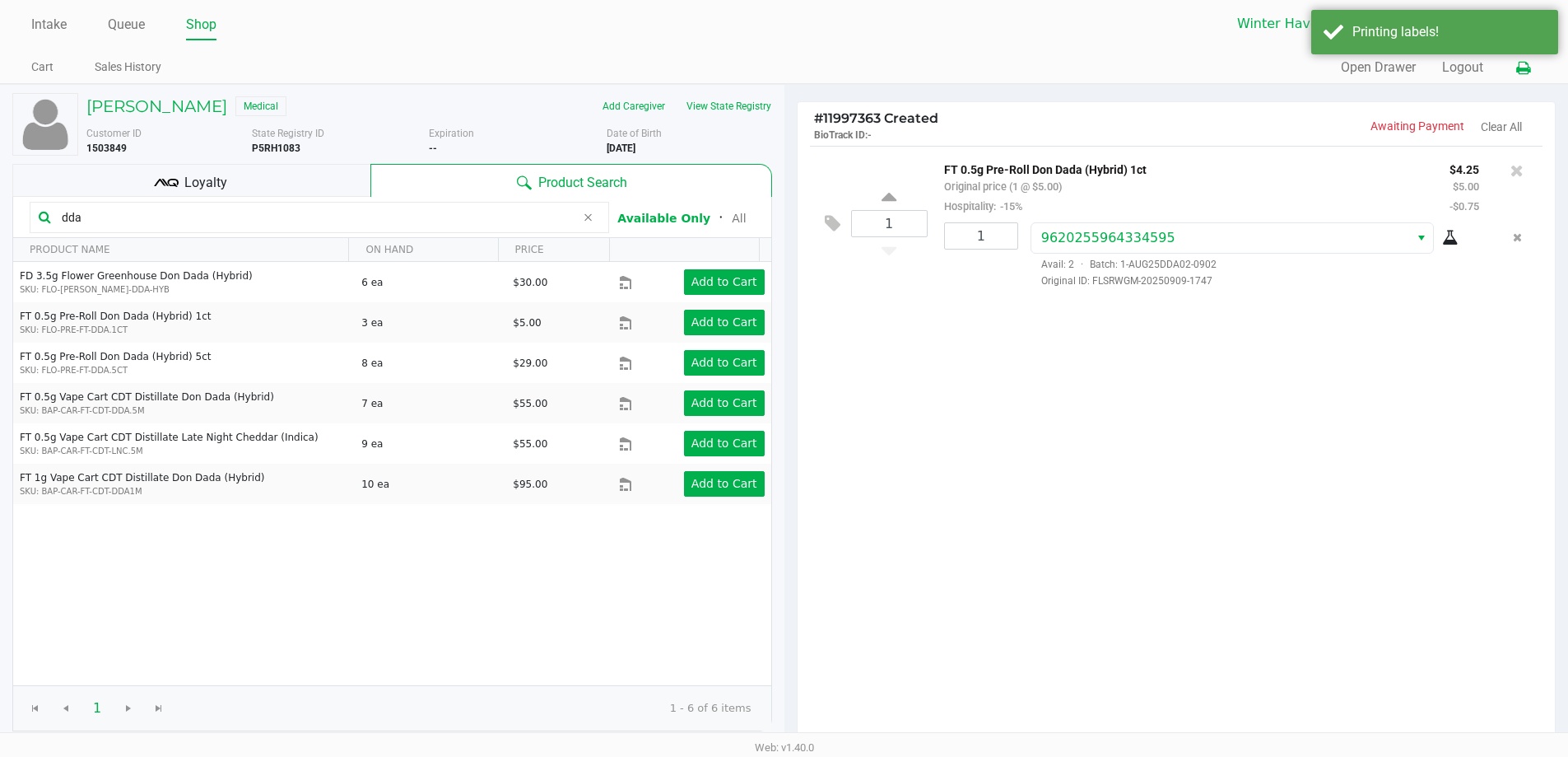
click at [1528, 63] on icon at bounding box center [1523, 68] width 14 height 12
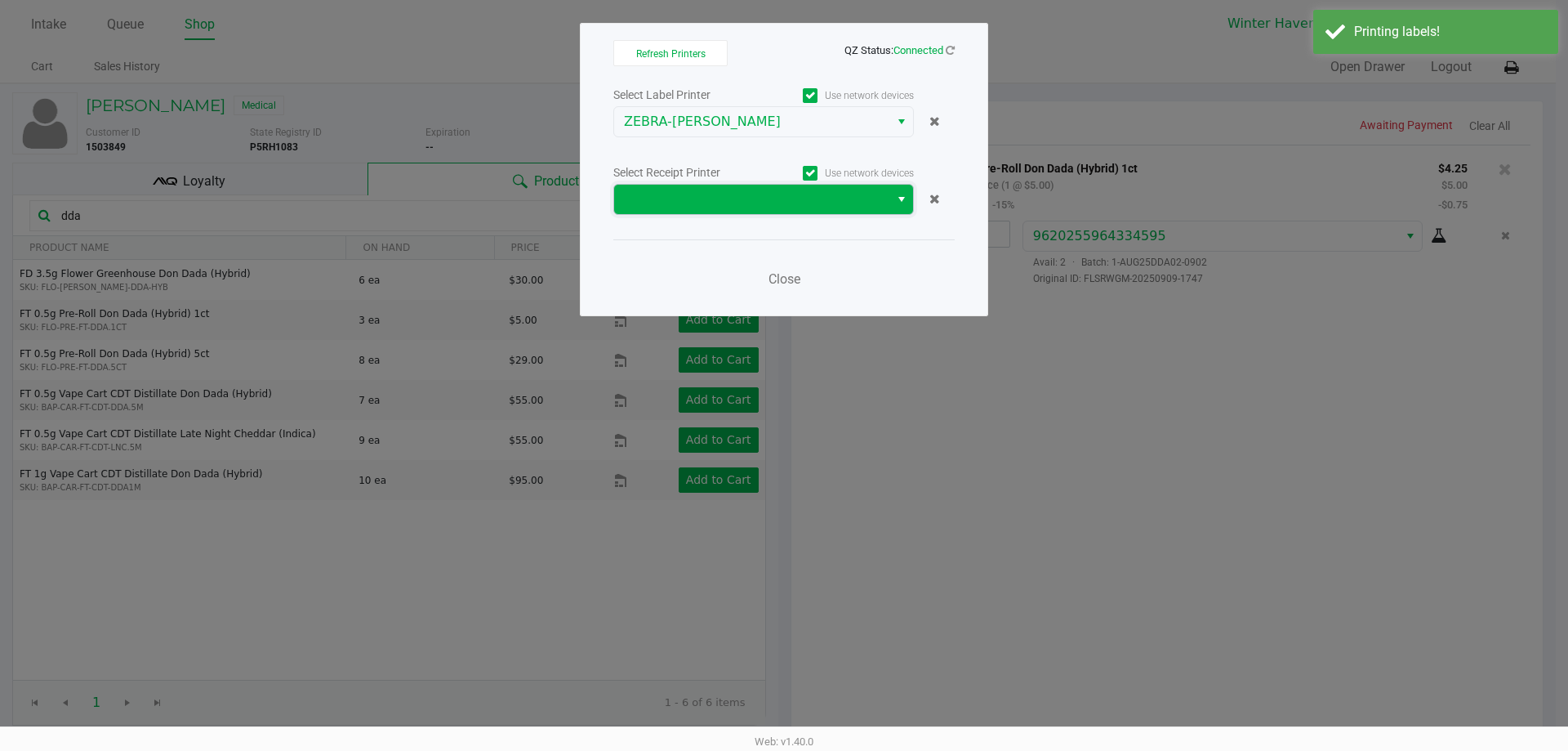
click at [830, 193] on span at bounding box center [752, 199] width 256 height 19
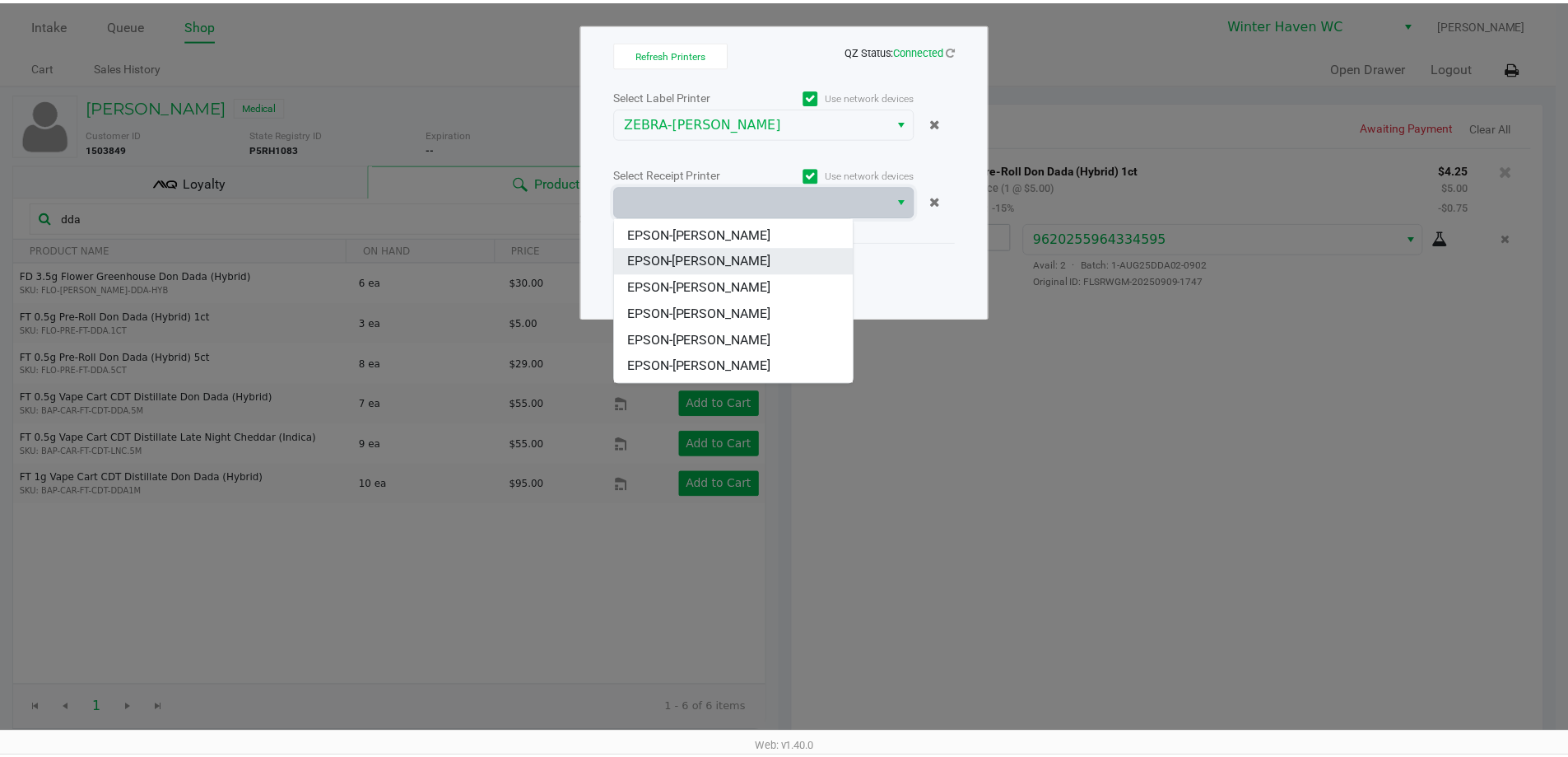
scroll to position [73, 0]
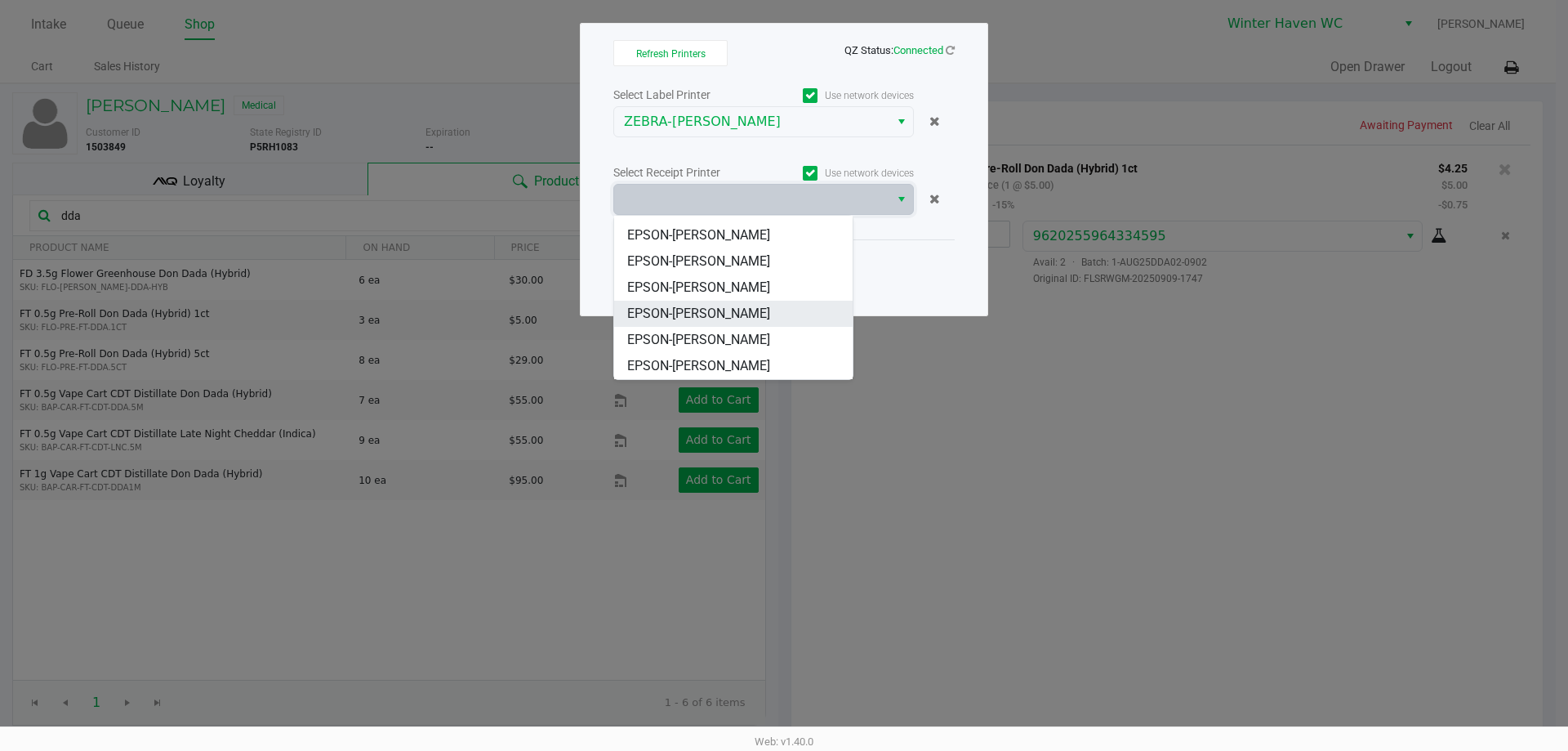
click at [749, 314] on span "EPSON-[PERSON_NAME]" at bounding box center [698, 313] width 143 height 19
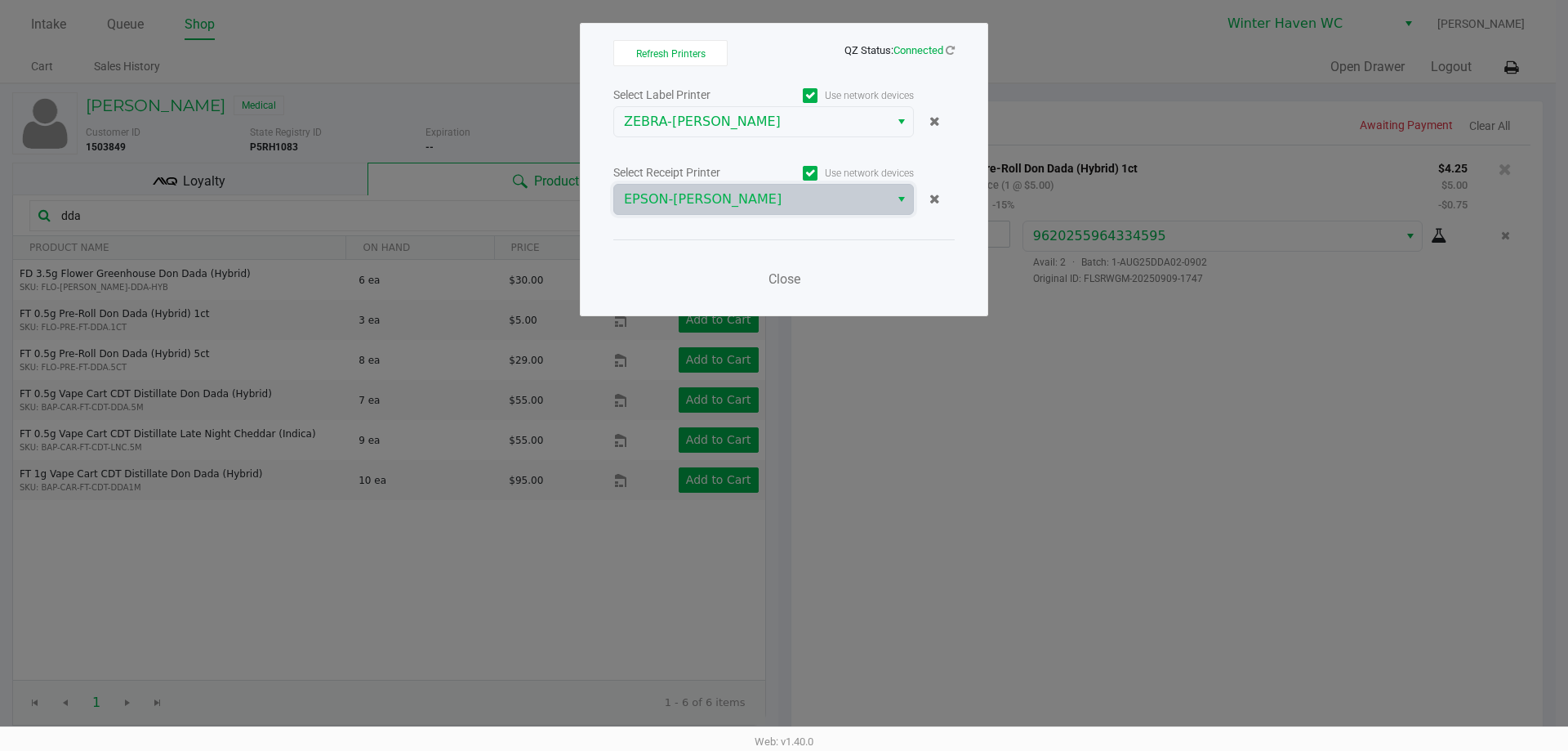
click at [690, 273] on div "Close" at bounding box center [784, 268] width 341 height 59
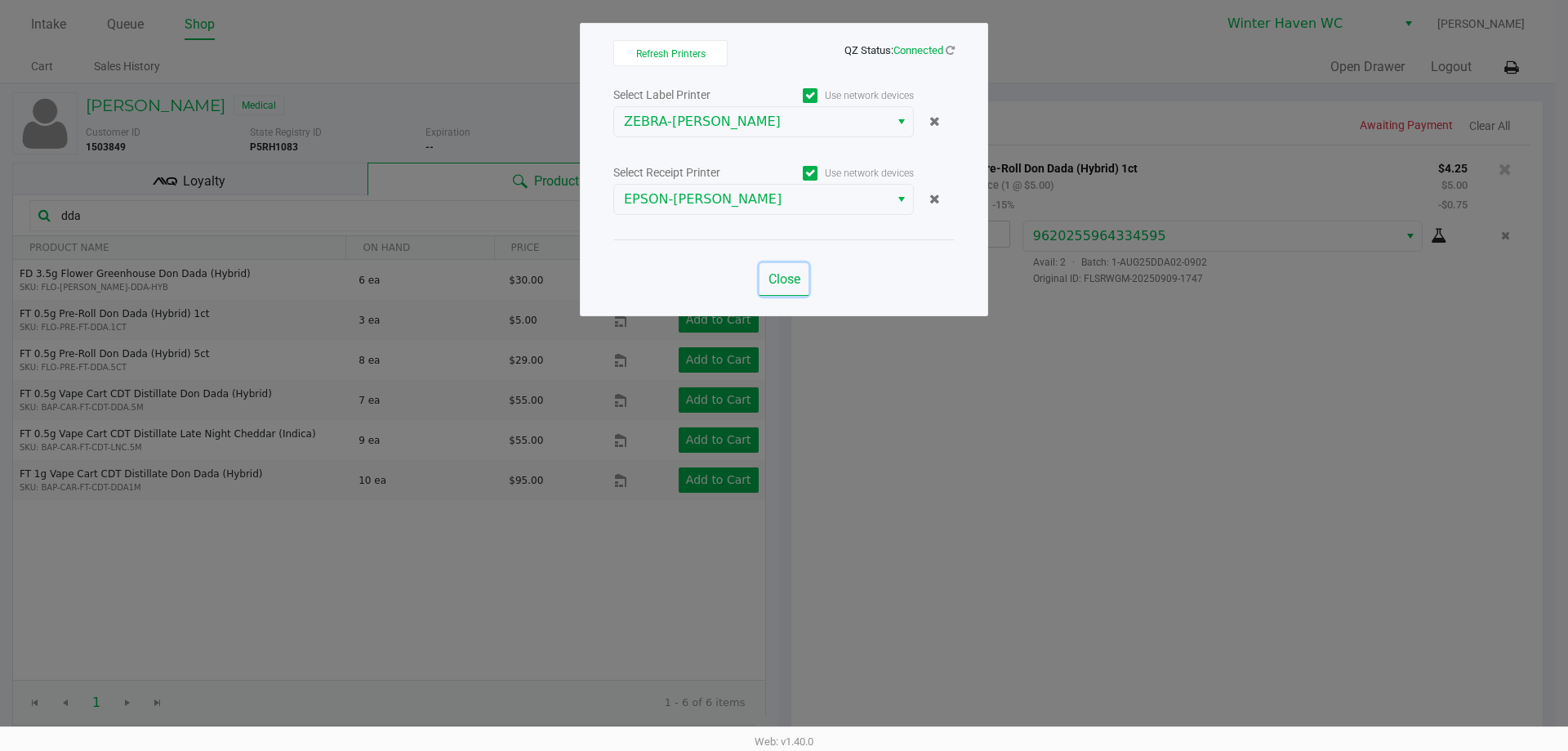
click at [785, 269] on button "Close" at bounding box center [784, 279] width 49 height 33
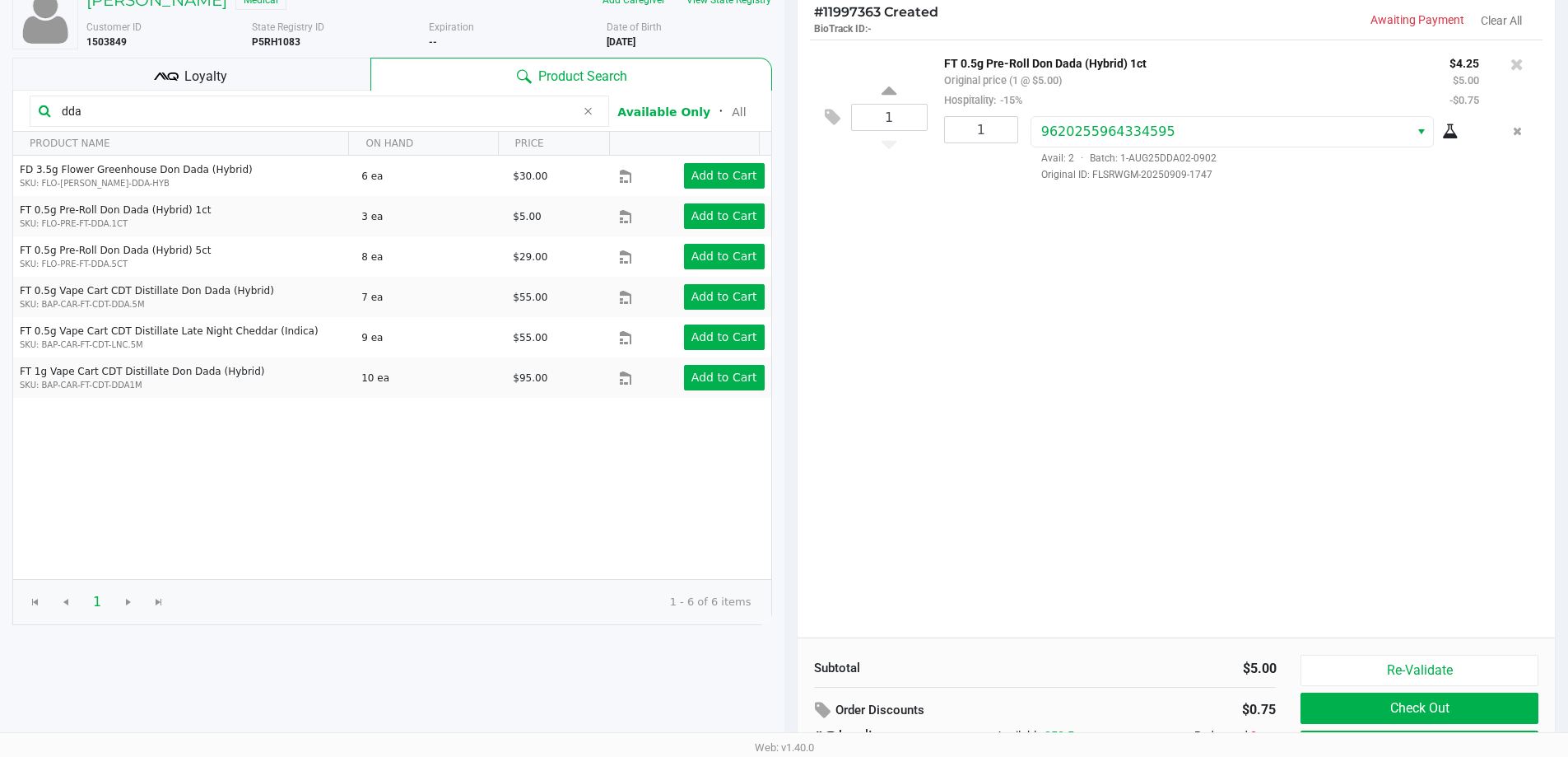
scroll to position [189, 0]
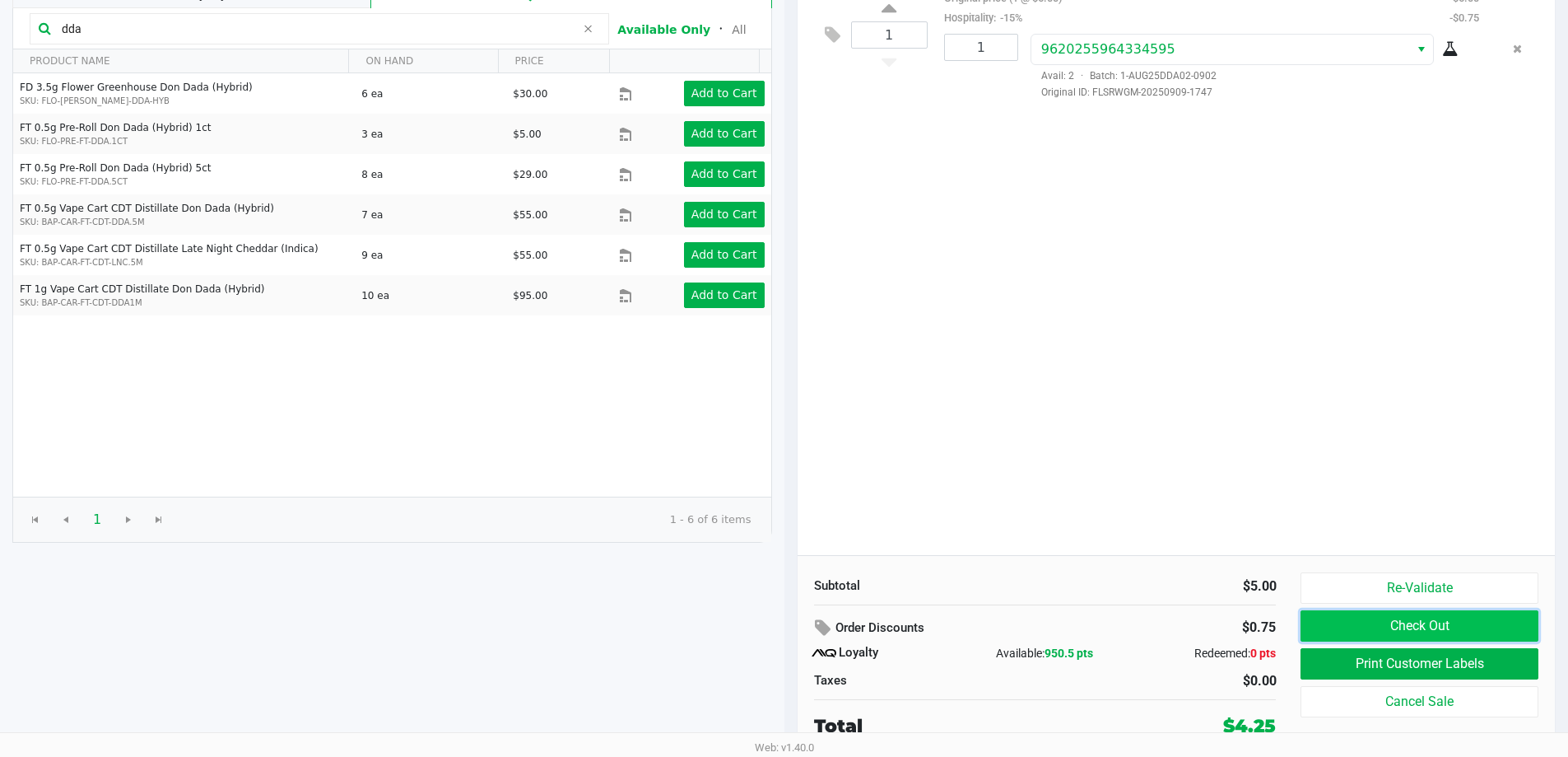
click at [1369, 617] on button "Check Out" at bounding box center [1419, 625] width 237 height 31
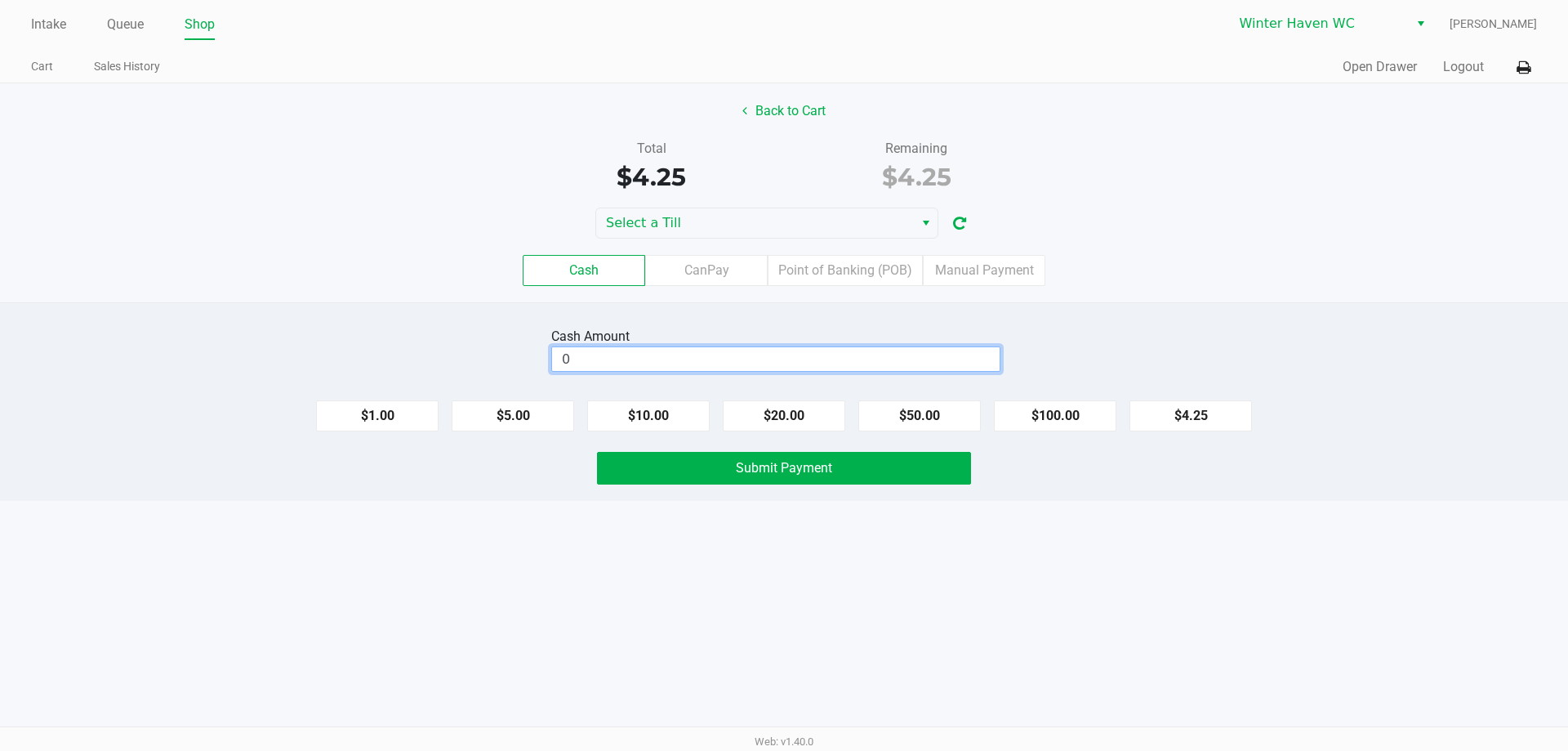
click at [904, 365] on input "0" at bounding box center [776, 359] width 447 height 24
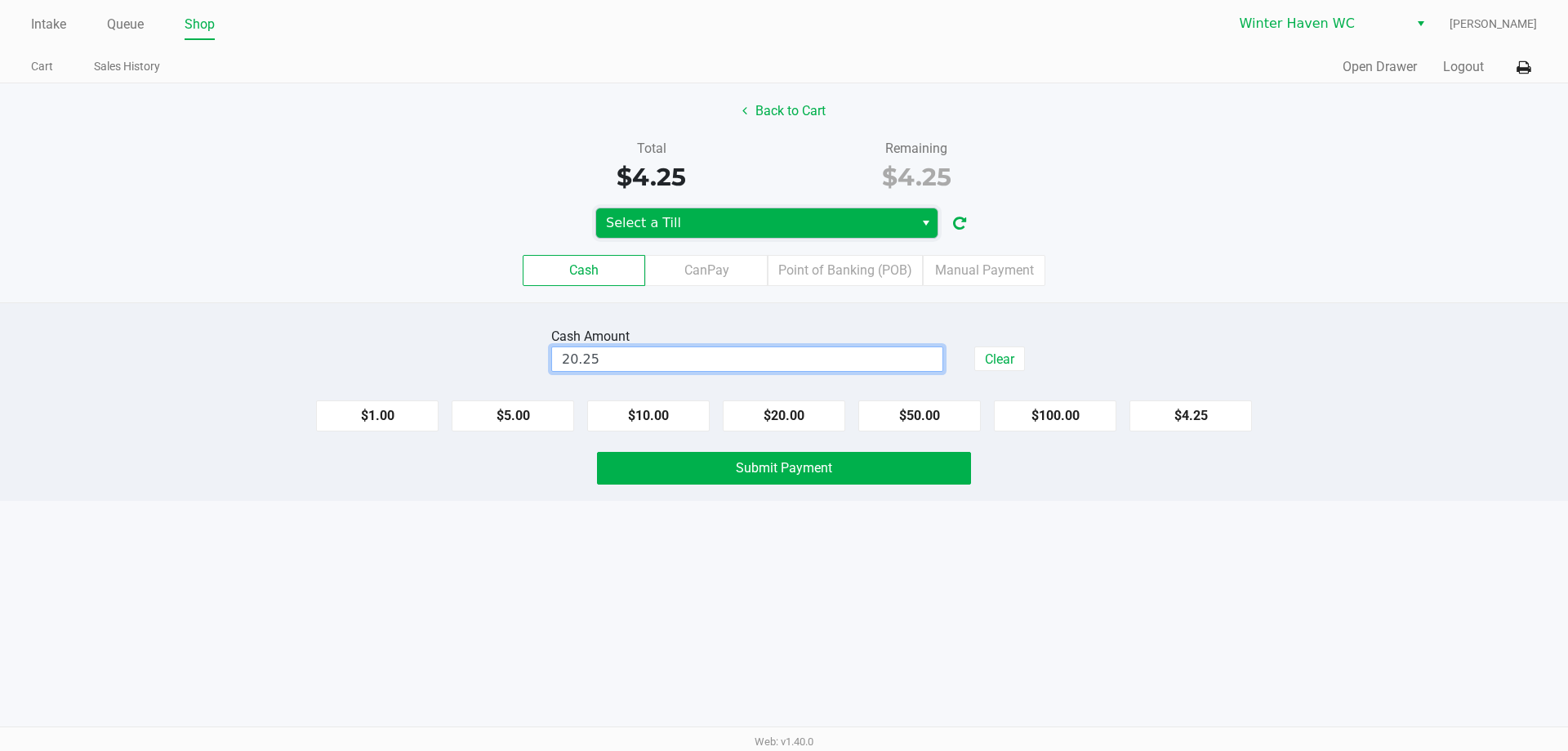
type input "$20.25"
click at [779, 227] on span "Select a Till" at bounding box center [755, 223] width 298 height 19
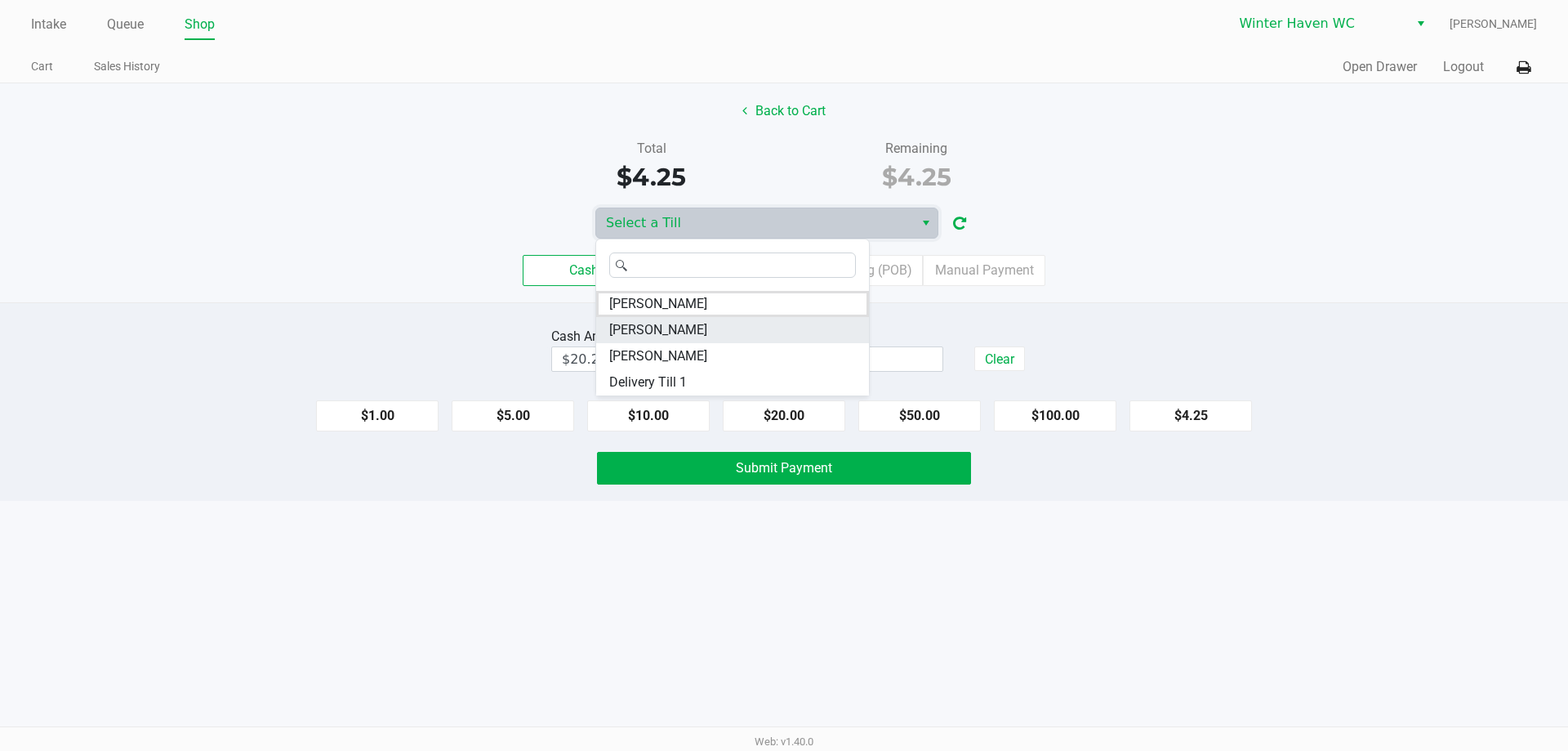
click at [710, 338] on li "[PERSON_NAME]" at bounding box center [732, 329] width 273 height 26
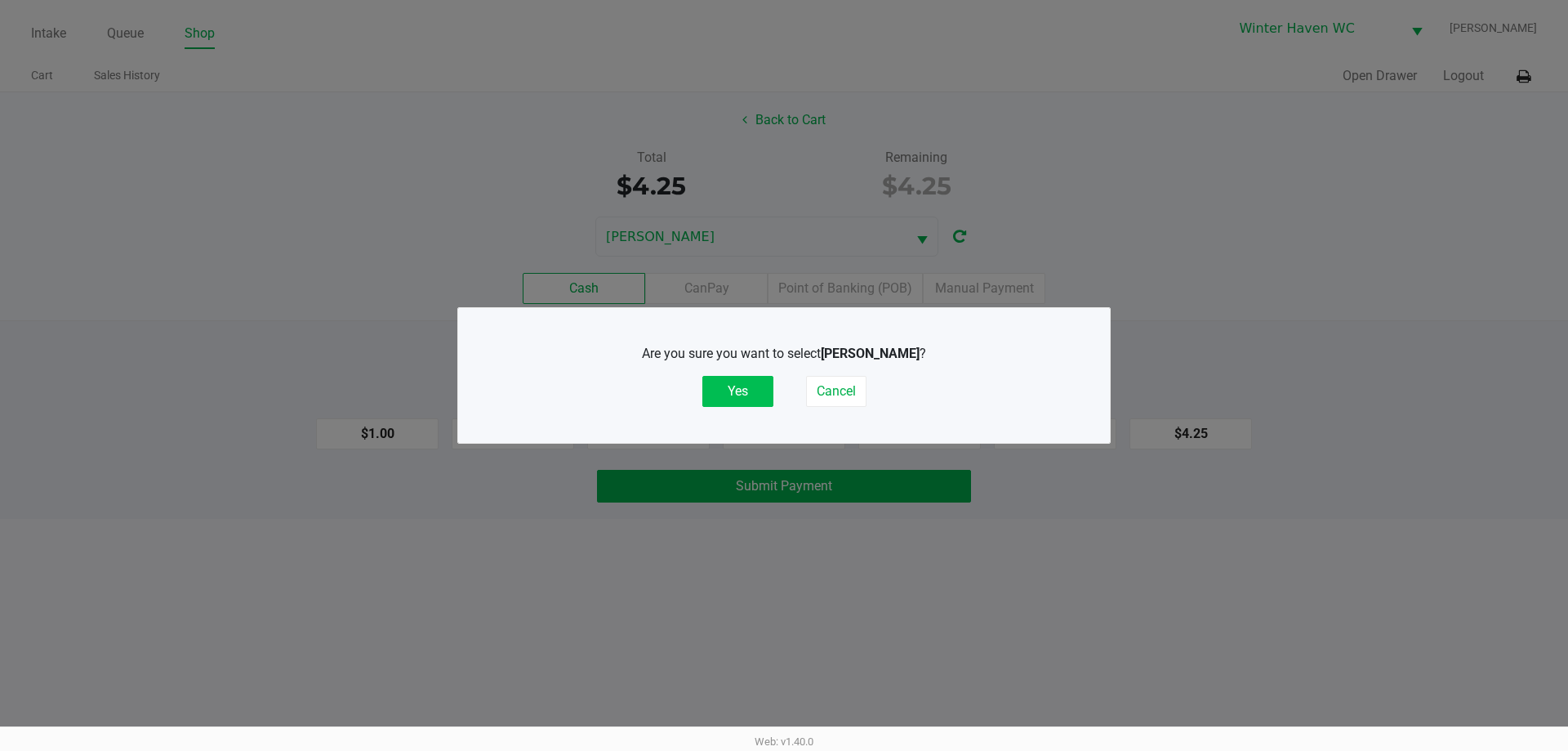
click at [736, 391] on button "Yes" at bounding box center [738, 391] width 71 height 31
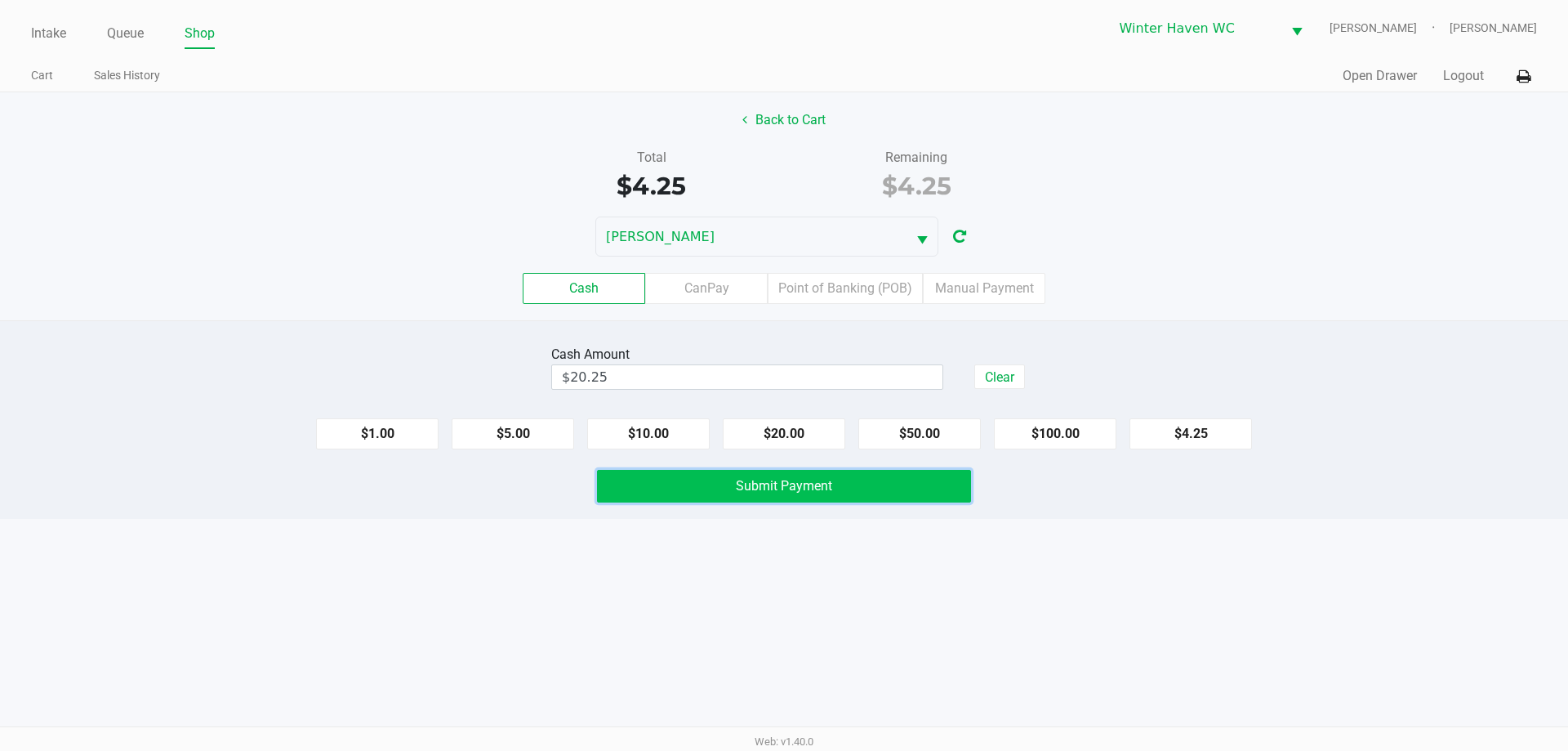
click at [805, 483] on span "Submit Payment" at bounding box center [784, 485] width 97 height 16
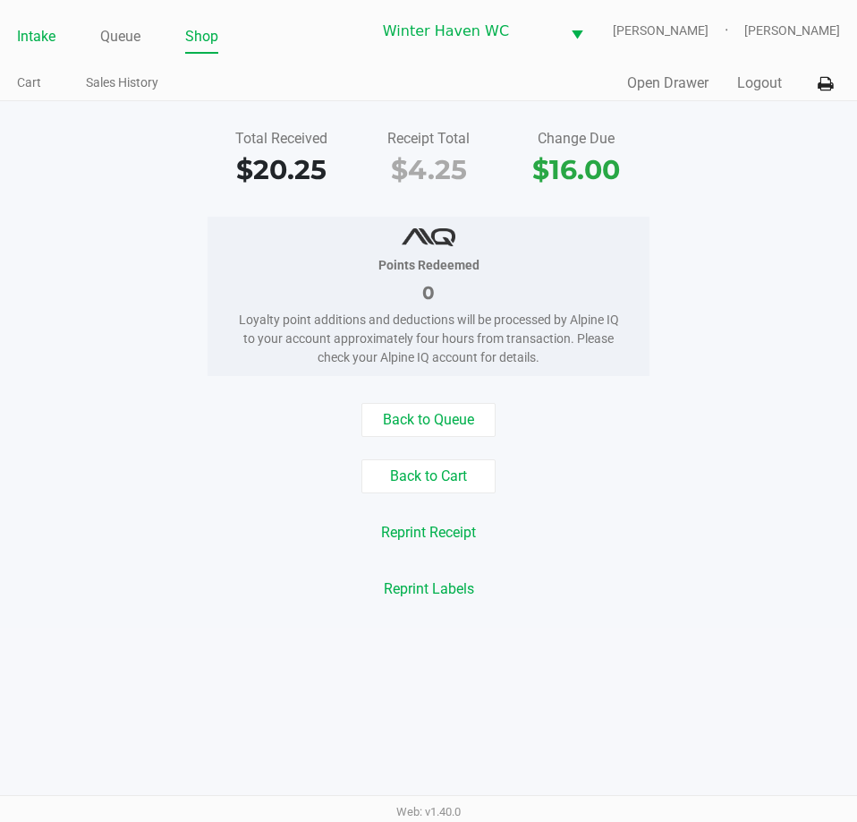
click at [21, 41] on link "Intake" at bounding box center [36, 36] width 38 height 25
